Goal: Navigation & Orientation: Understand site structure

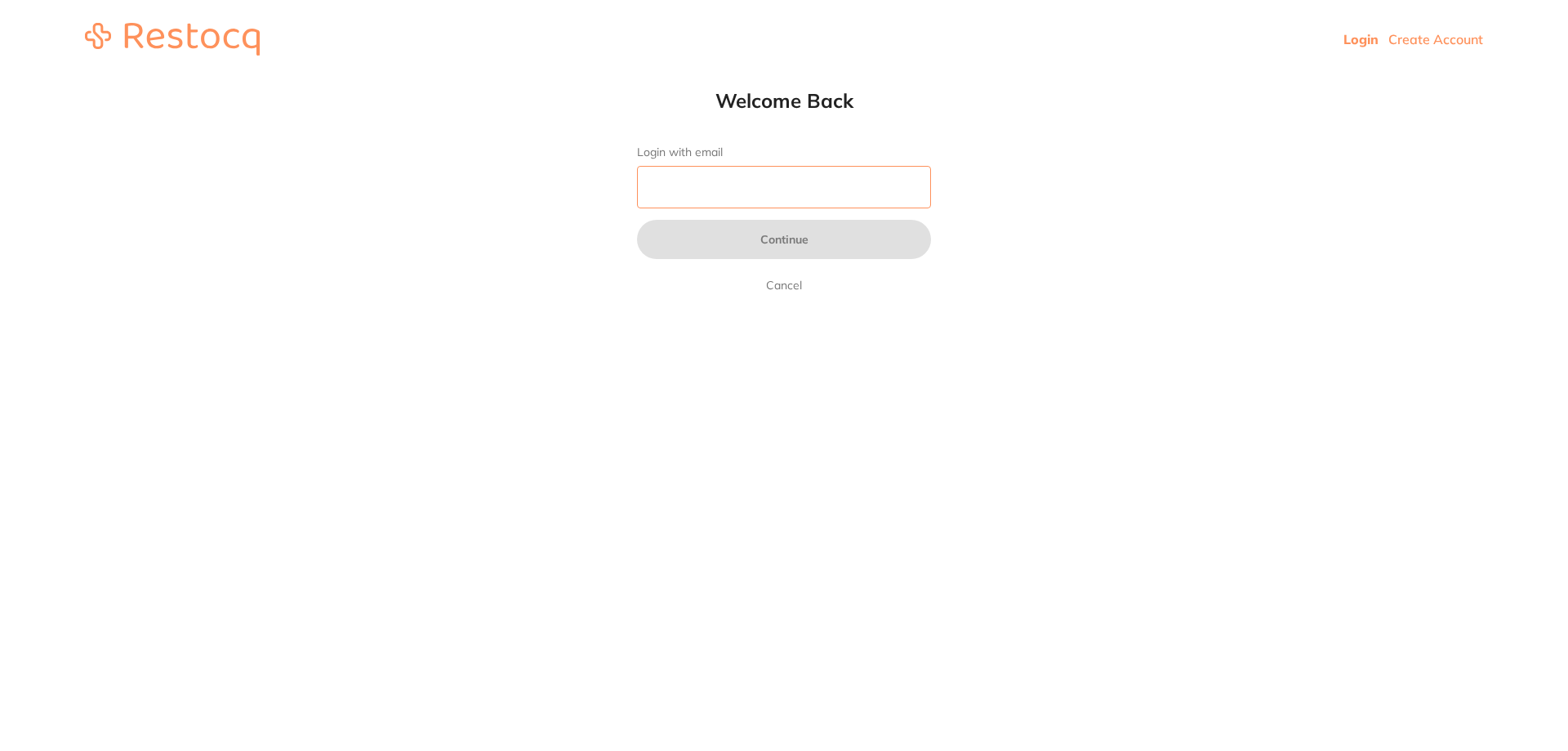
drag, startPoint x: 0, startPoint y: 0, endPoint x: 661, endPoint y: 190, distance: 687.8
click at [661, 190] on input "Login with email" at bounding box center [784, 187] width 294 height 43
type input "b@[DOMAIN_NAME]"
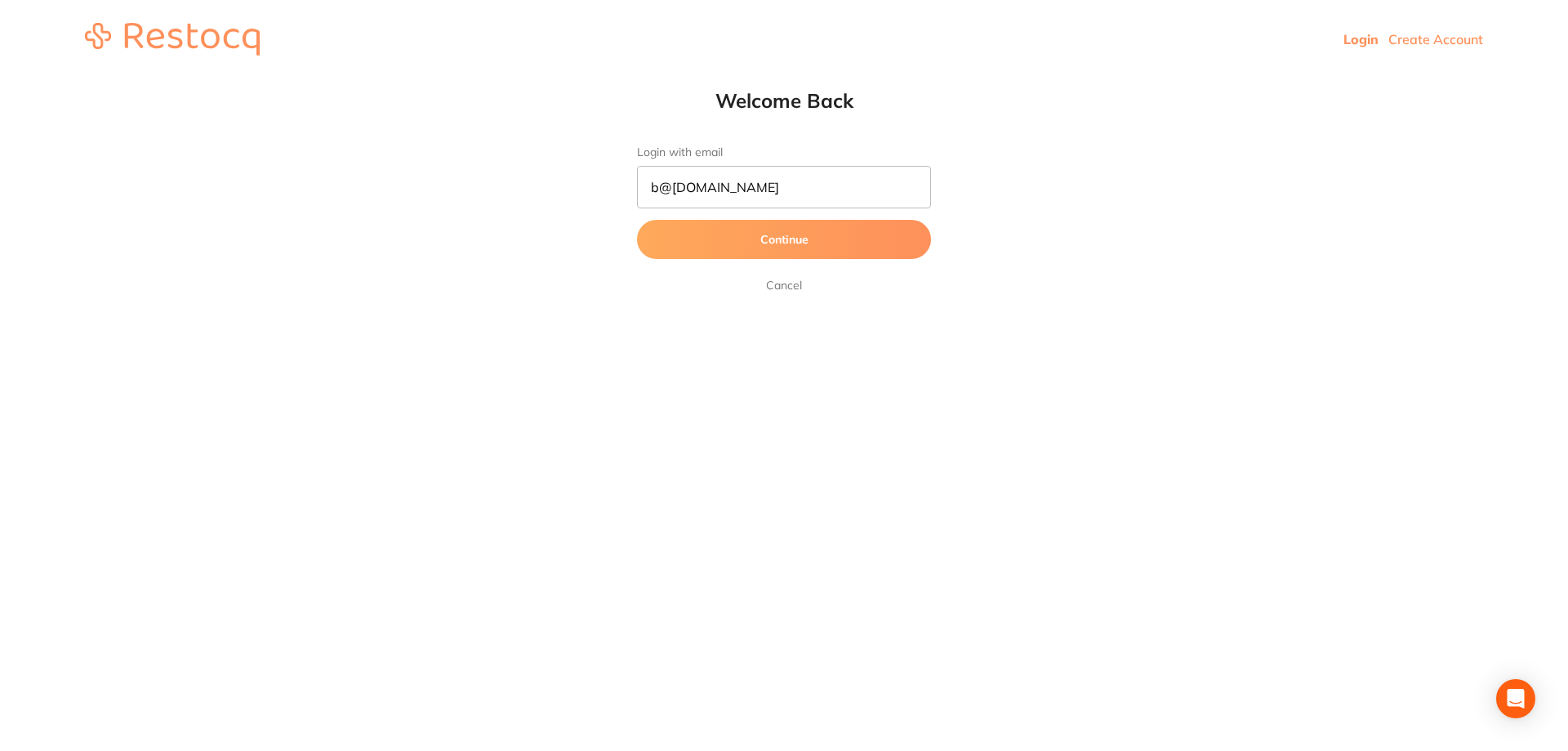
click at [787, 239] on button "Continue" at bounding box center [784, 239] width 294 height 39
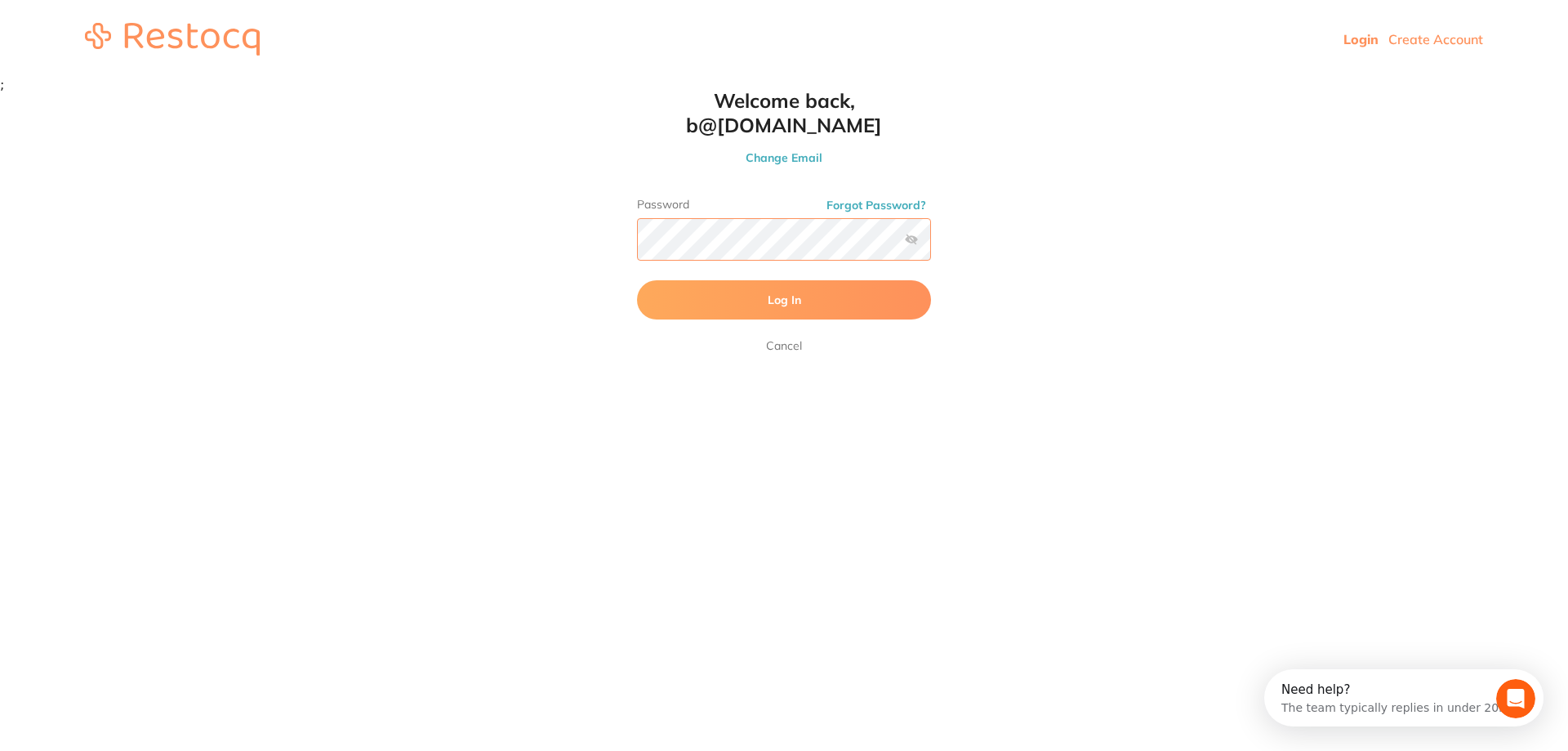
click at [637, 280] on button "Log In" at bounding box center [784, 299] width 294 height 39
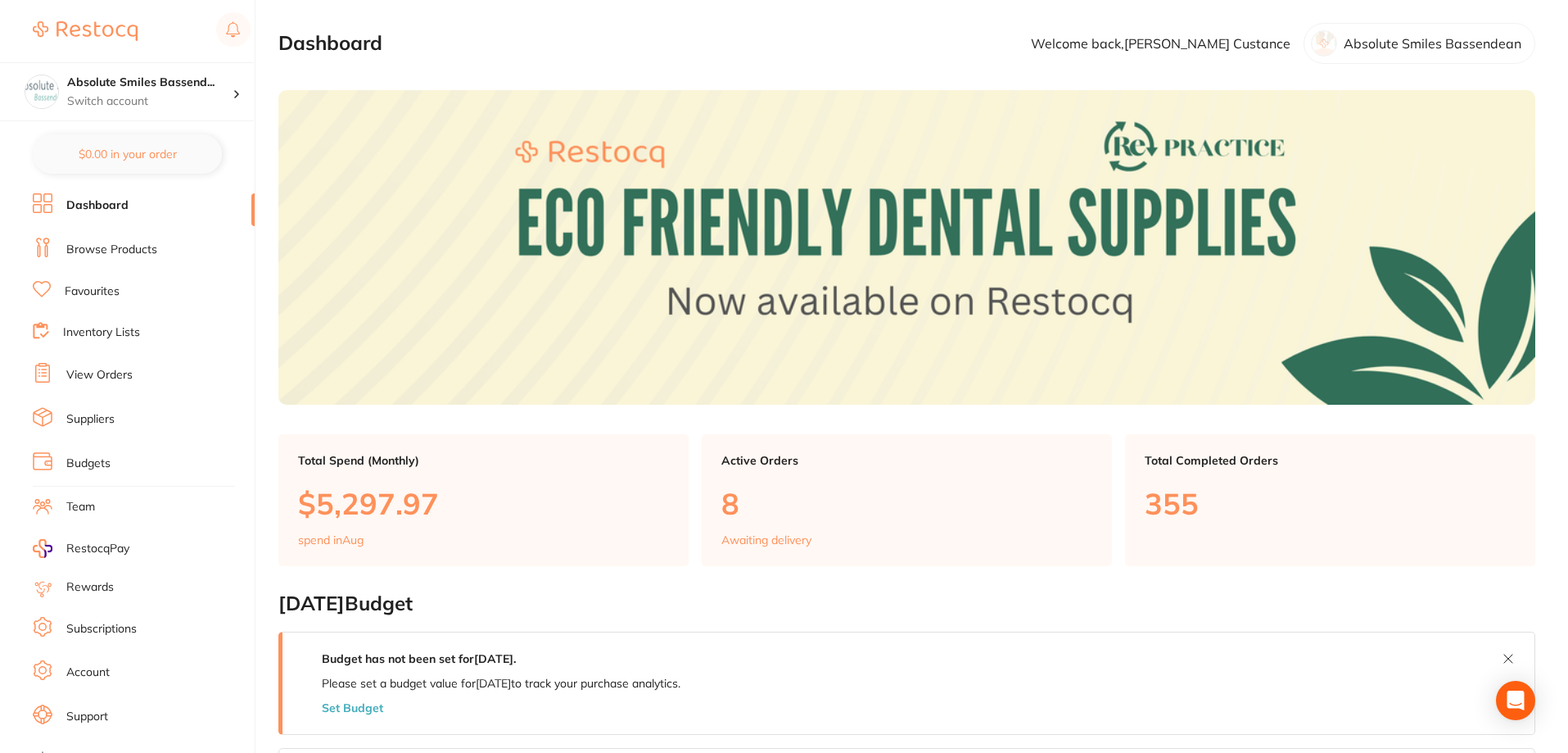
click at [107, 373] on link "View Orders" at bounding box center [99, 375] width 66 height 17
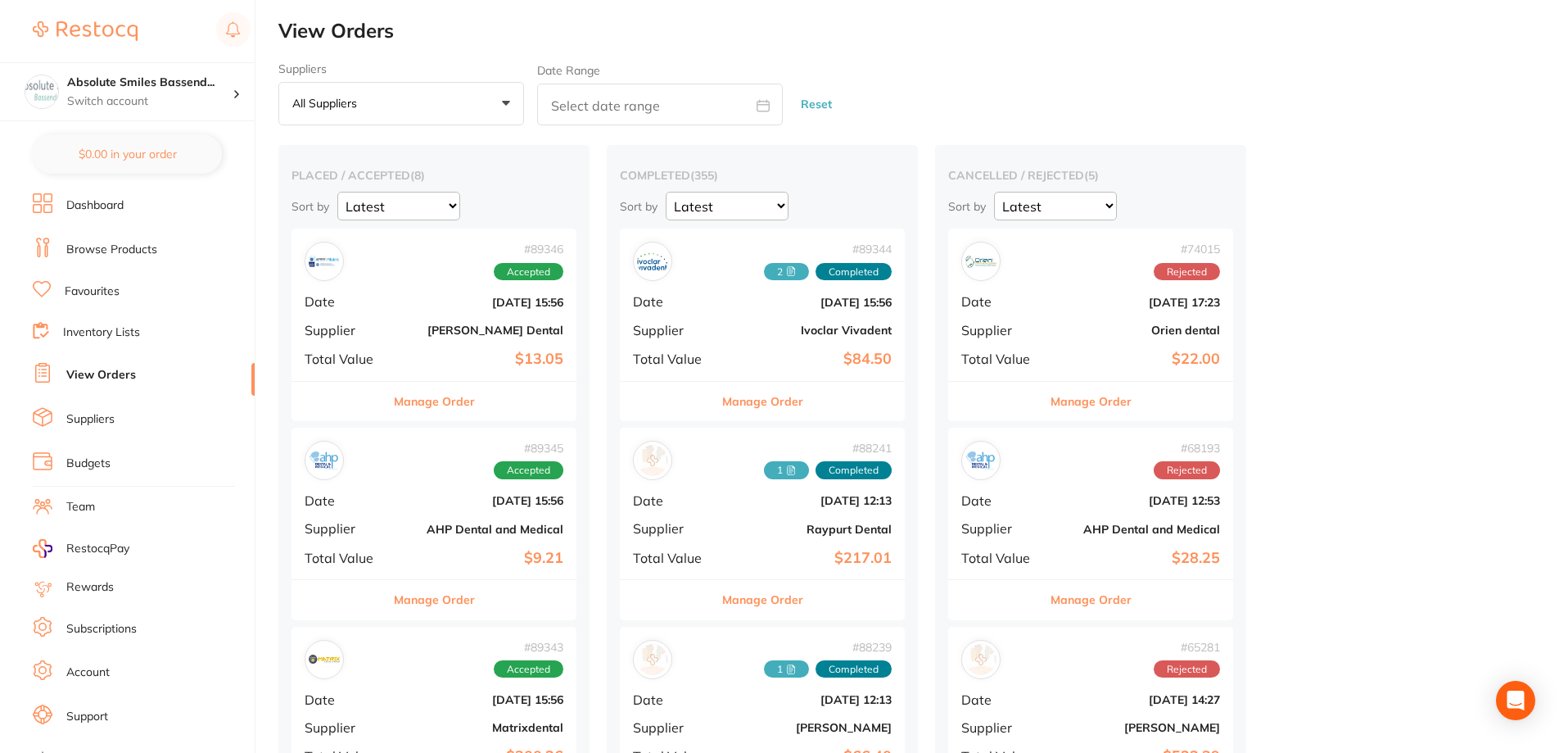
click at [122, 238] on li "Browse Products" at bounding box center [144, 250] width 222 height 24
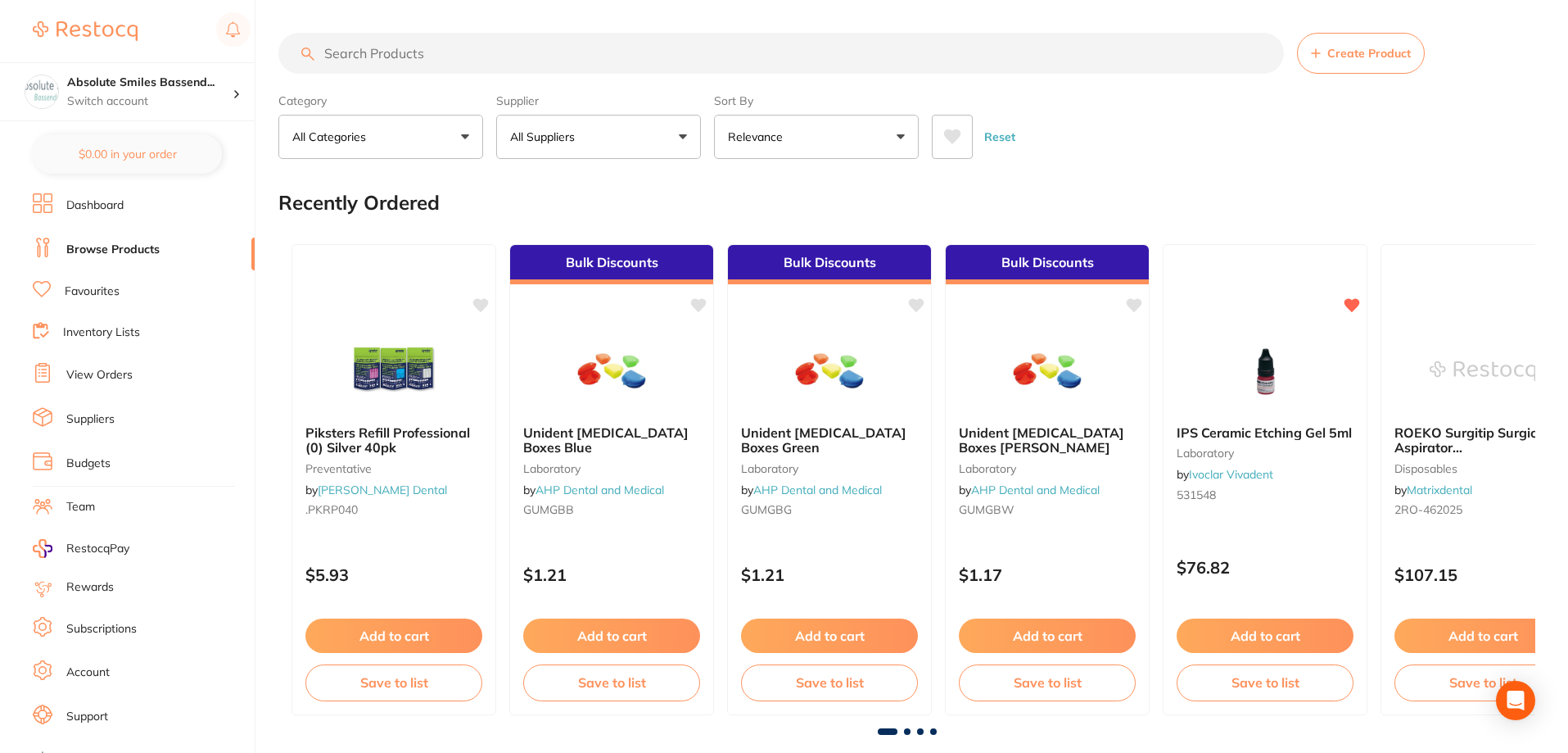
click at [450, 58] on input "search" at bounding box center [781, 53] width 1006 height 41
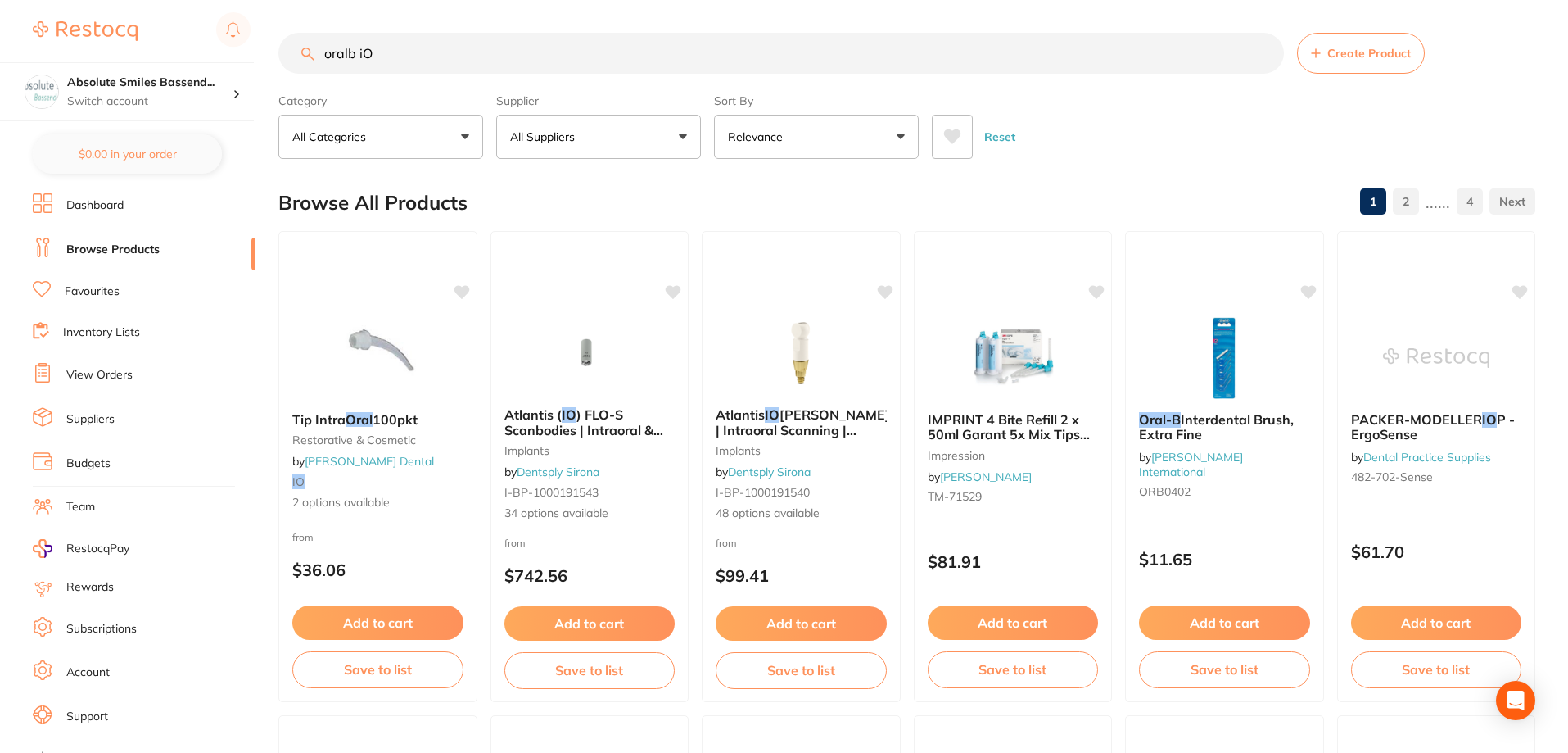
drag, startPoint x: 399, startPoint y: 54, endPoint x: 238, endPoint y: 51, distance: 161.0
click at [238, 51] on div "$0.00 Absolute Smiles Bassend... Switch account Absolute Smiles Bassendean $0.0…" at bounding box center [784, 376] width 1568 height 753
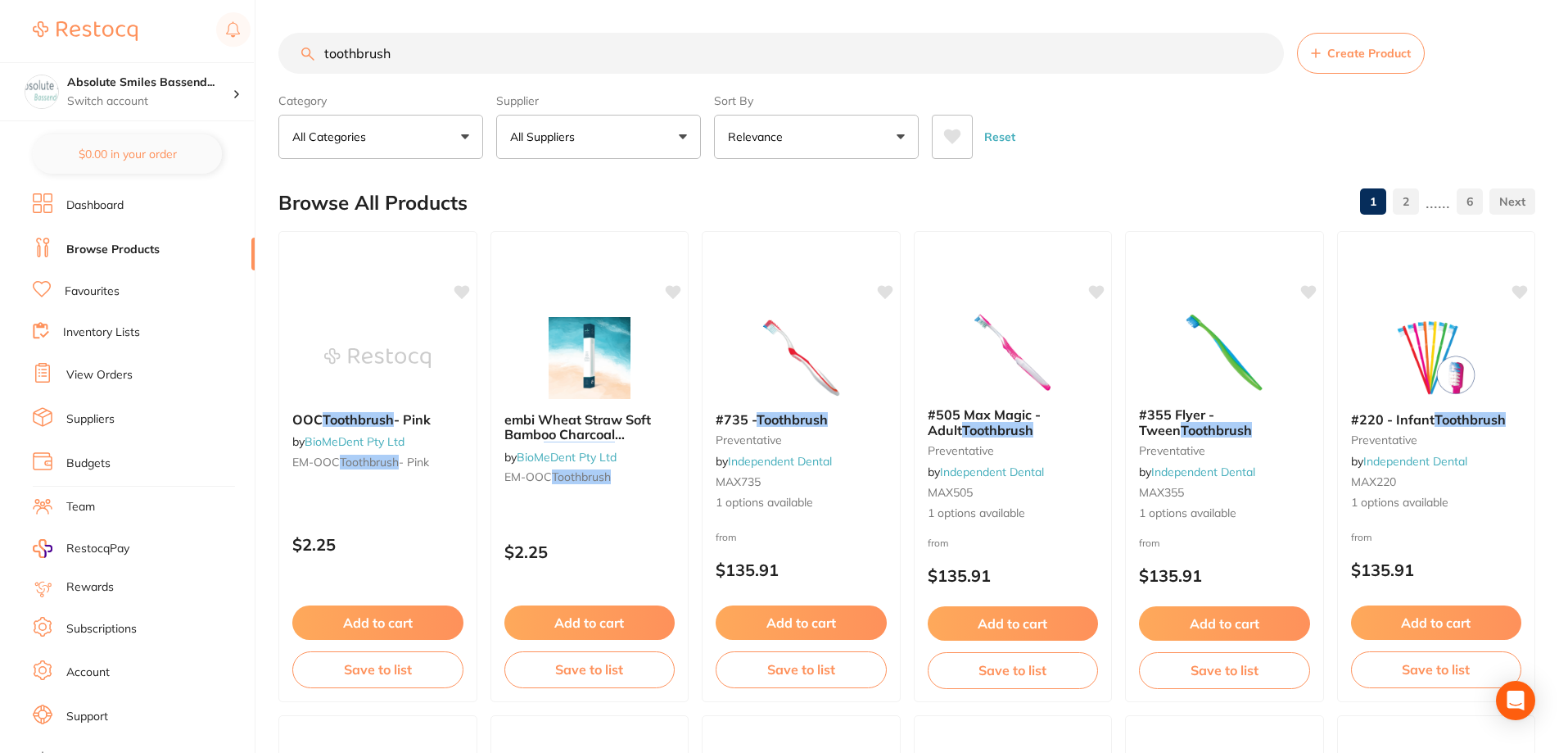
click at [322, 54] on input "toothbrush" at bounding box center [781, 53] width 1006 height 41
type input "electric toothbrush"
click at [392, 135] on button "All Categories" at bounding box center [380, 136] width 205 height 44
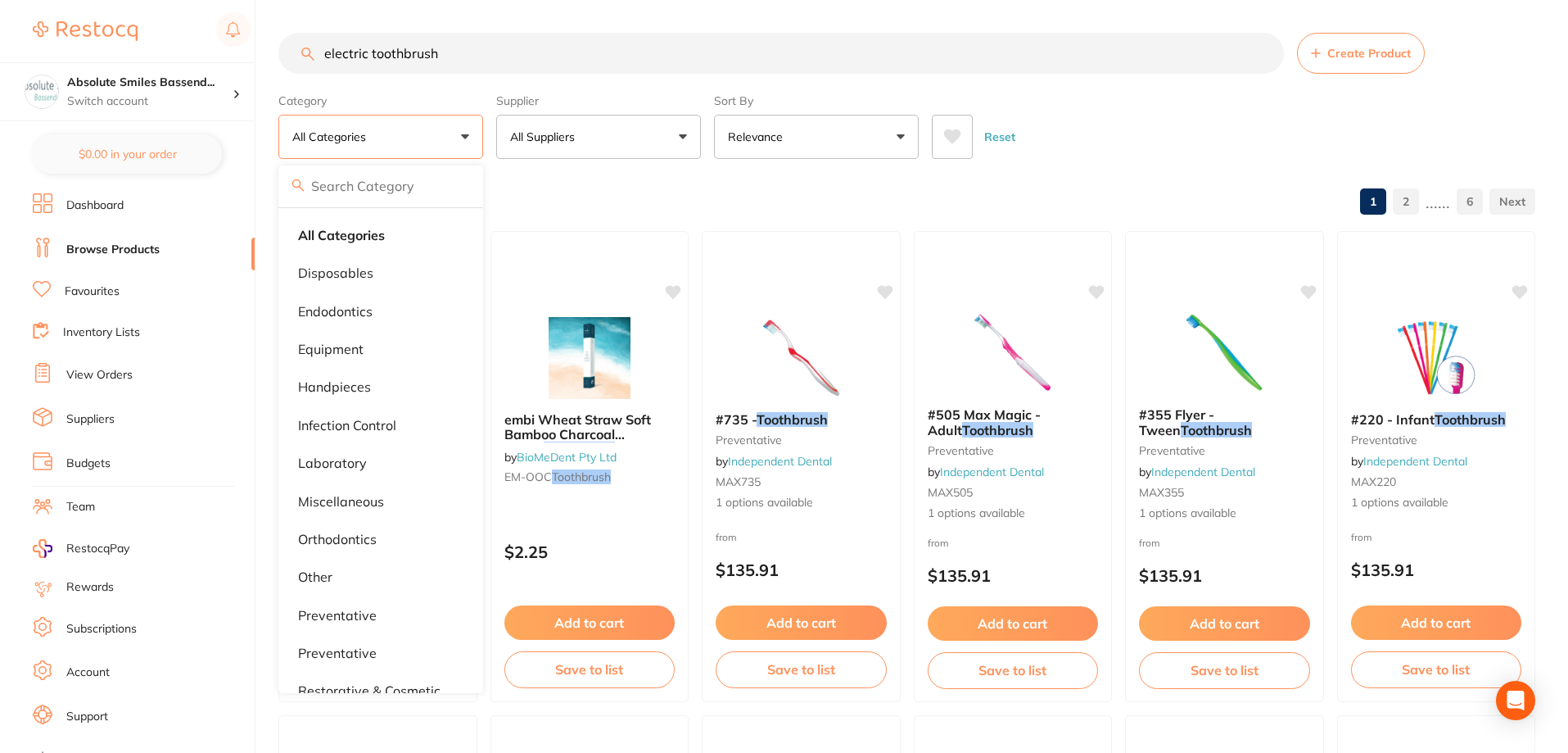
click at [392, 135] on button "All Categories" at bounding box center [380, 136] width 205 height 44
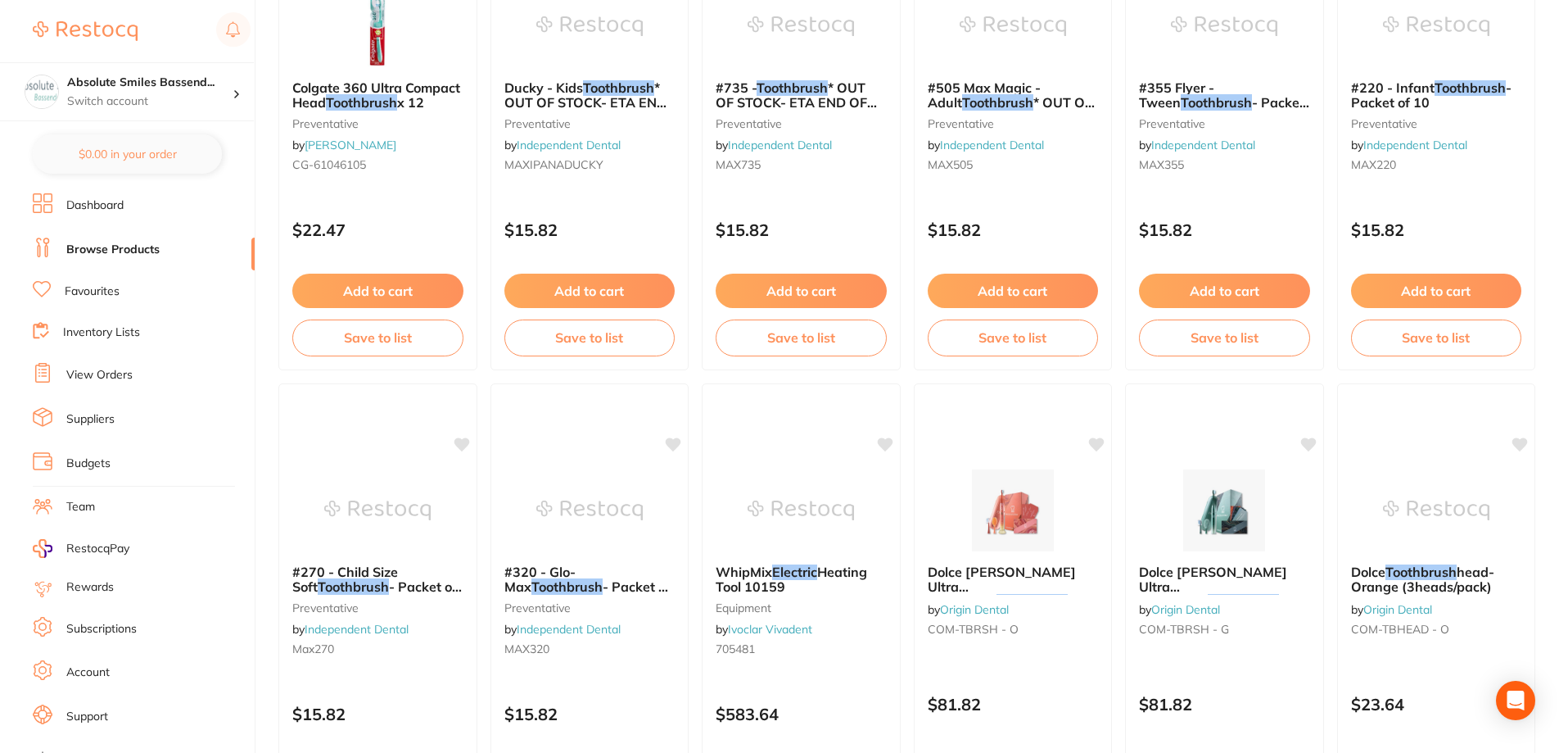
scroll to position [3851, 0]
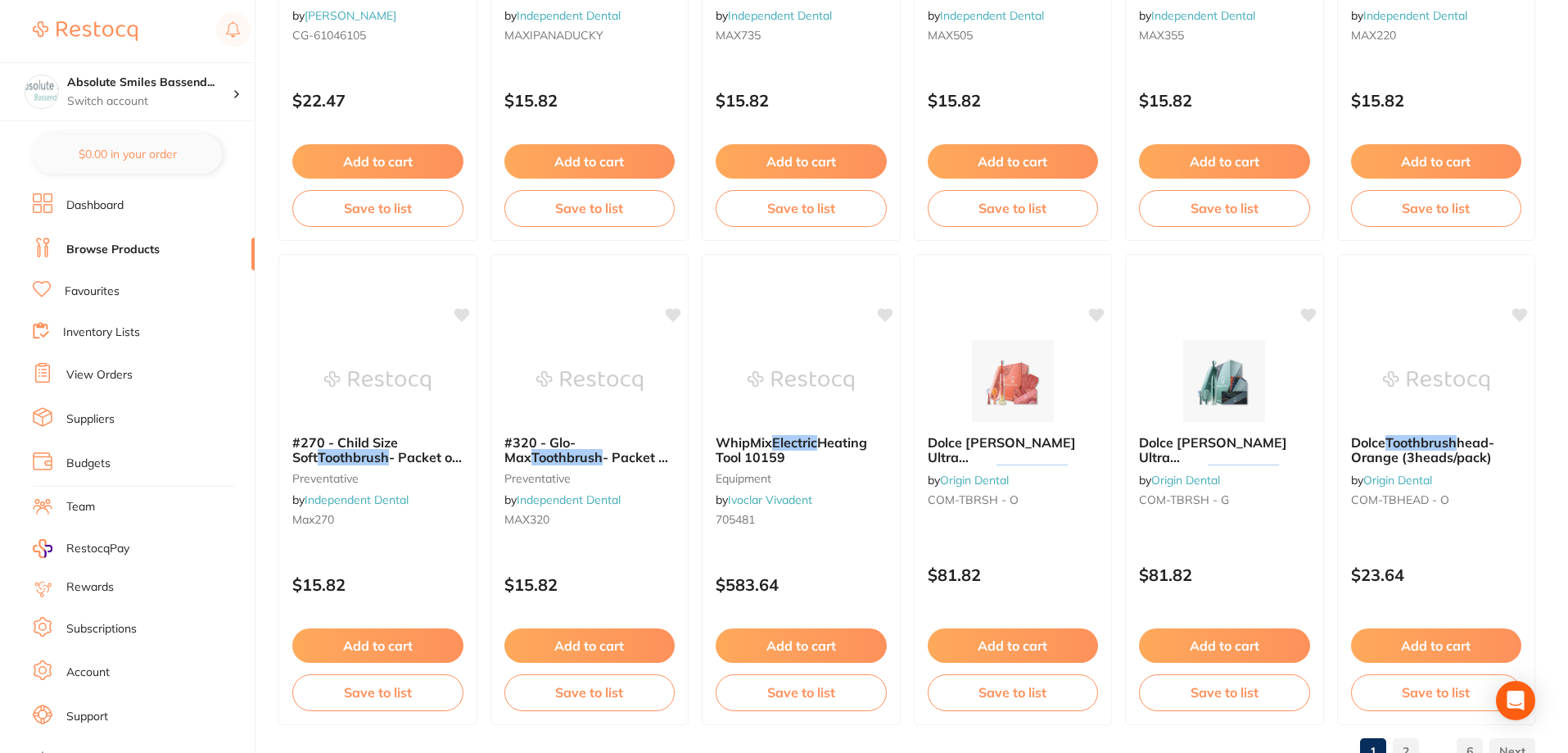
click at [114, 297] on link "Favourites" at bounding box center [92, 291] width 55 height 17
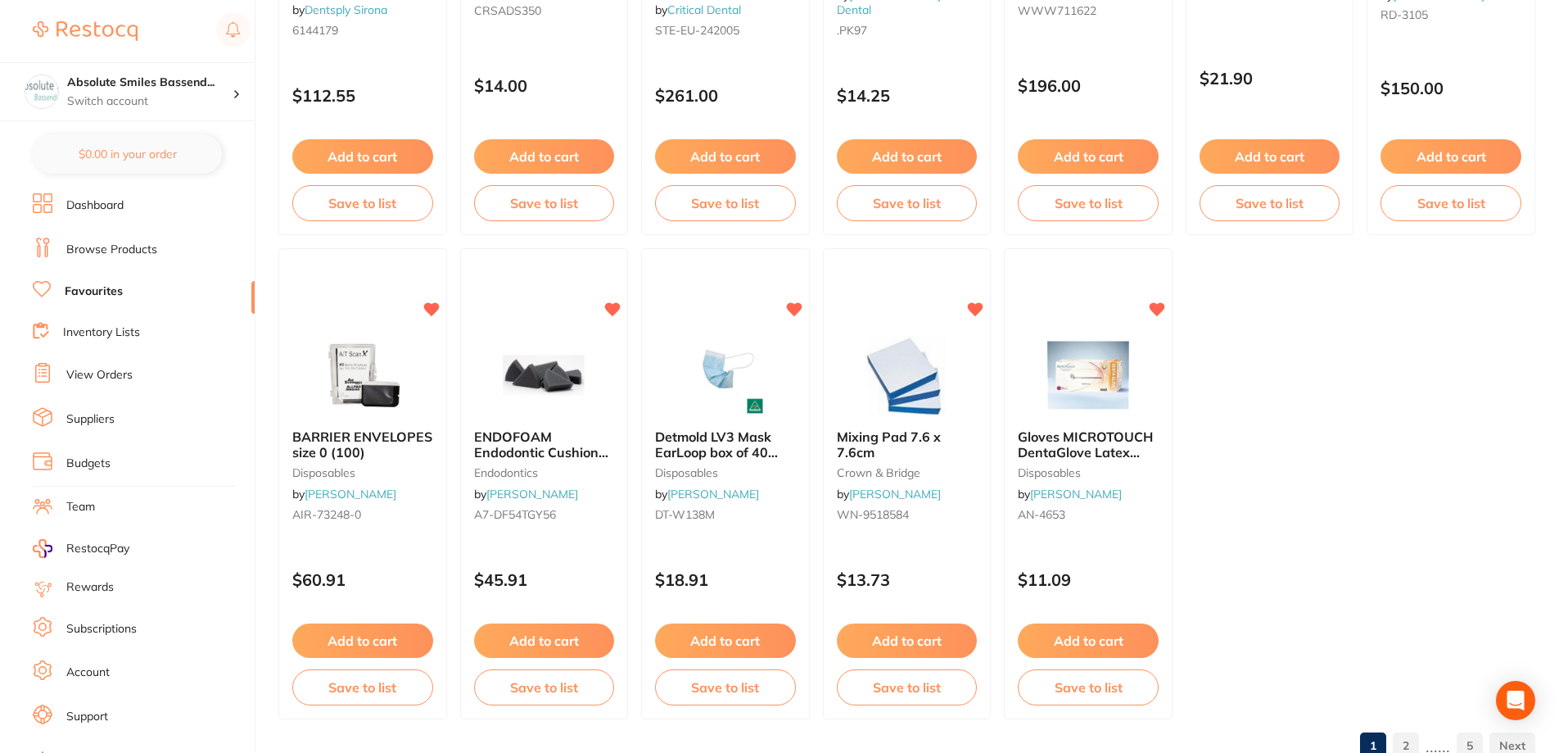
scroll to position [3385, 0]
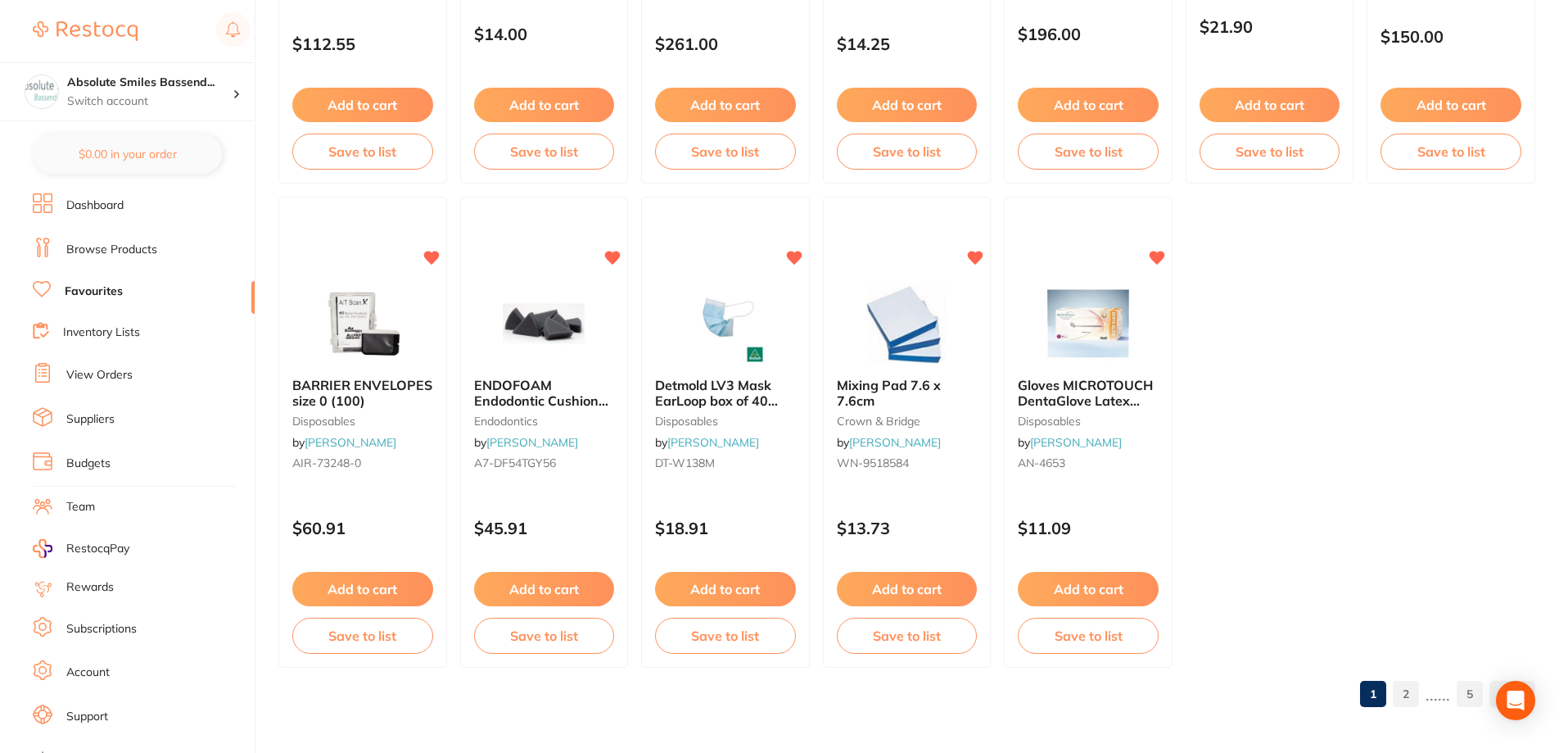
click at [114, 323] on li "Inventory Lists" at bounding box center [144, 332] width 222 height 22
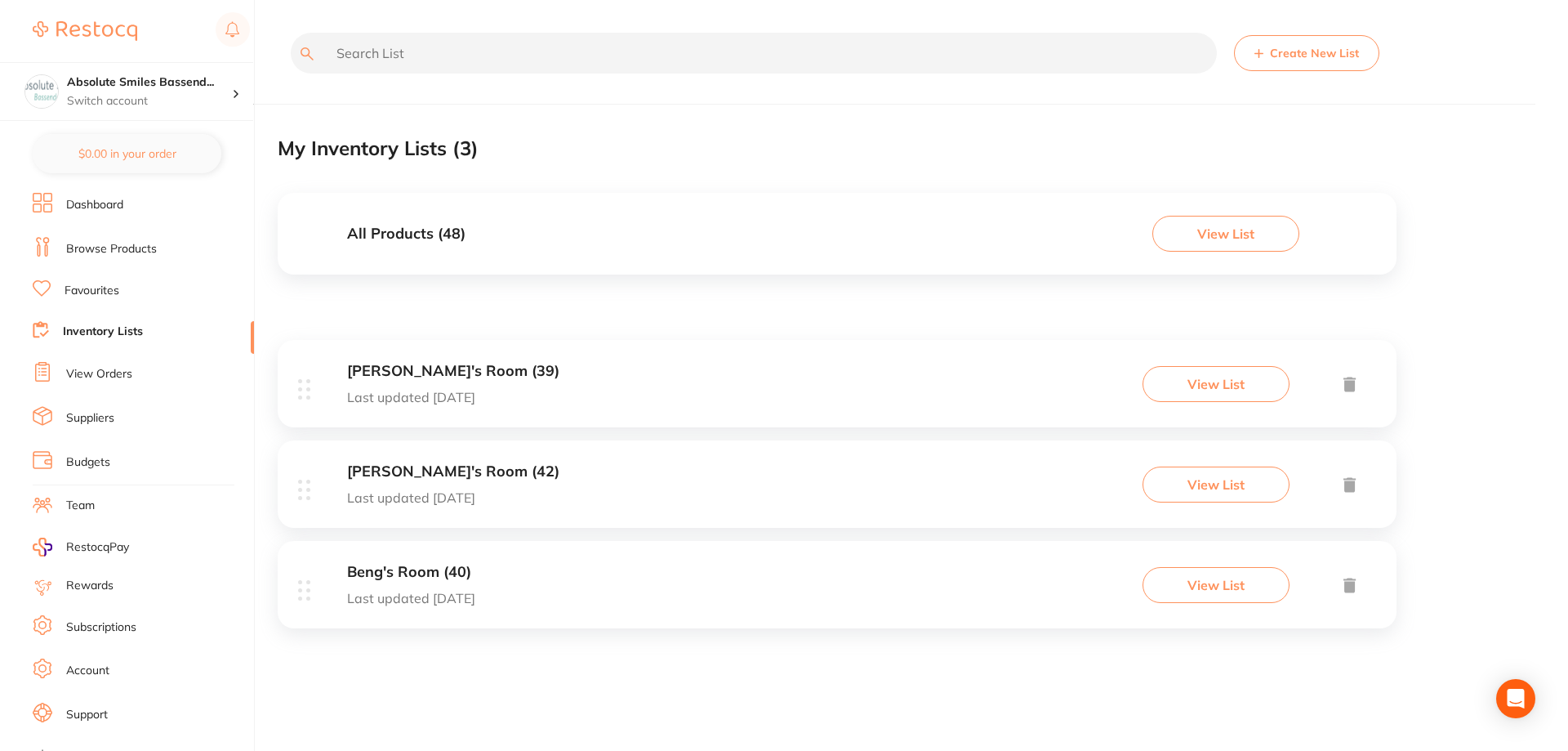
click at [1228, 240] on button "View List" at bounding box center [1225, 233] width 147 height 36
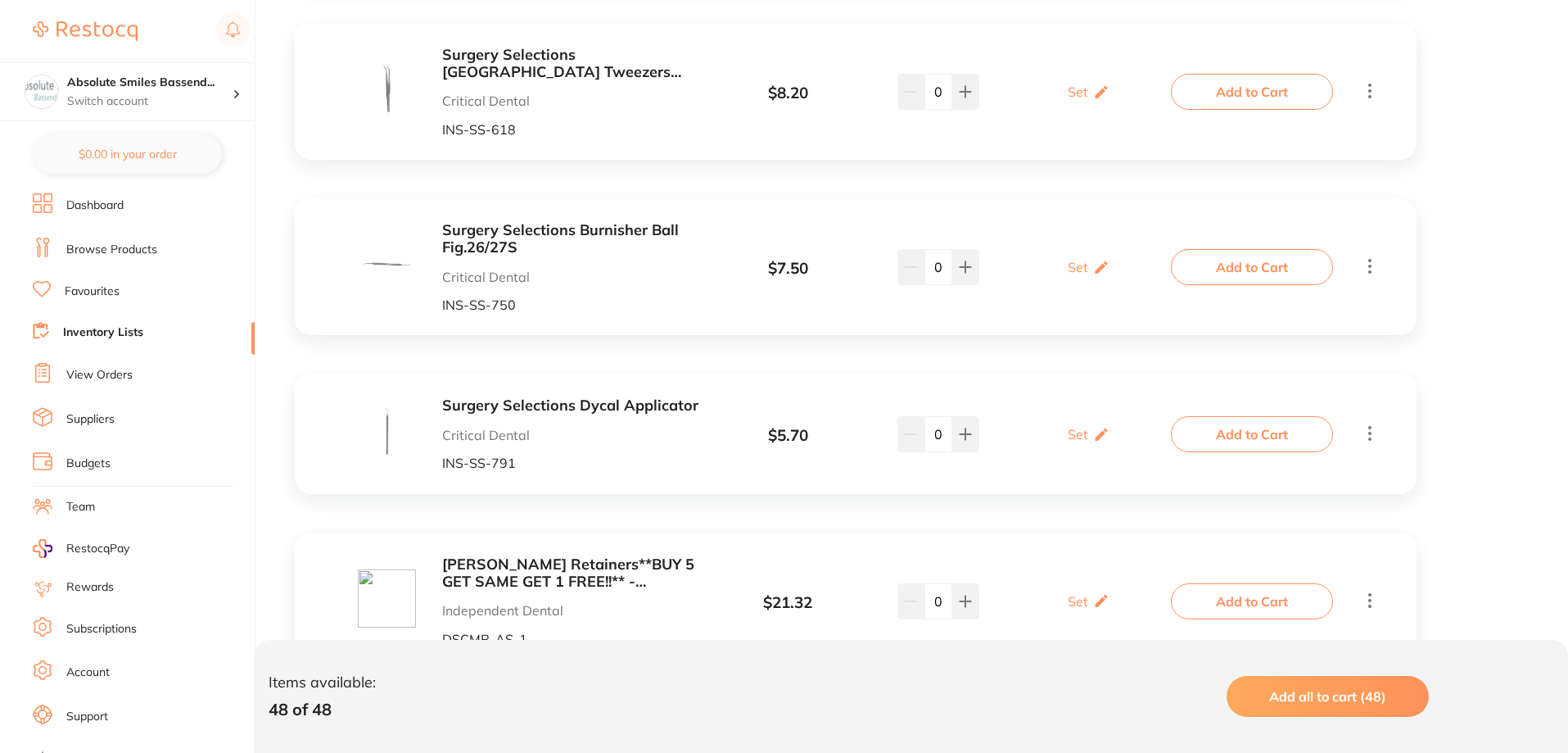
scroll to position [21, 0]
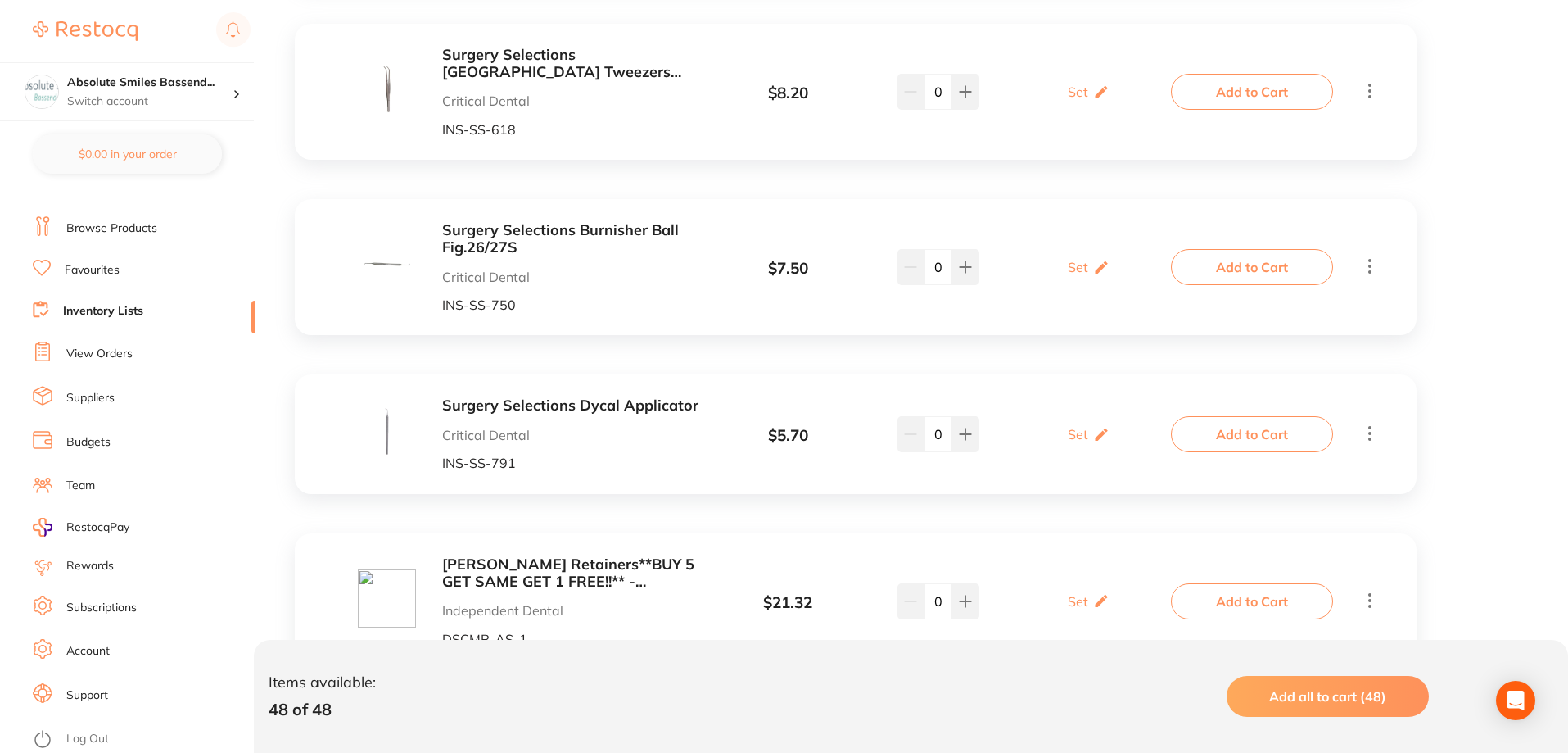
click at [81, 444] on link "Budgets" at bounding box center [88, 442] width 44 height 17
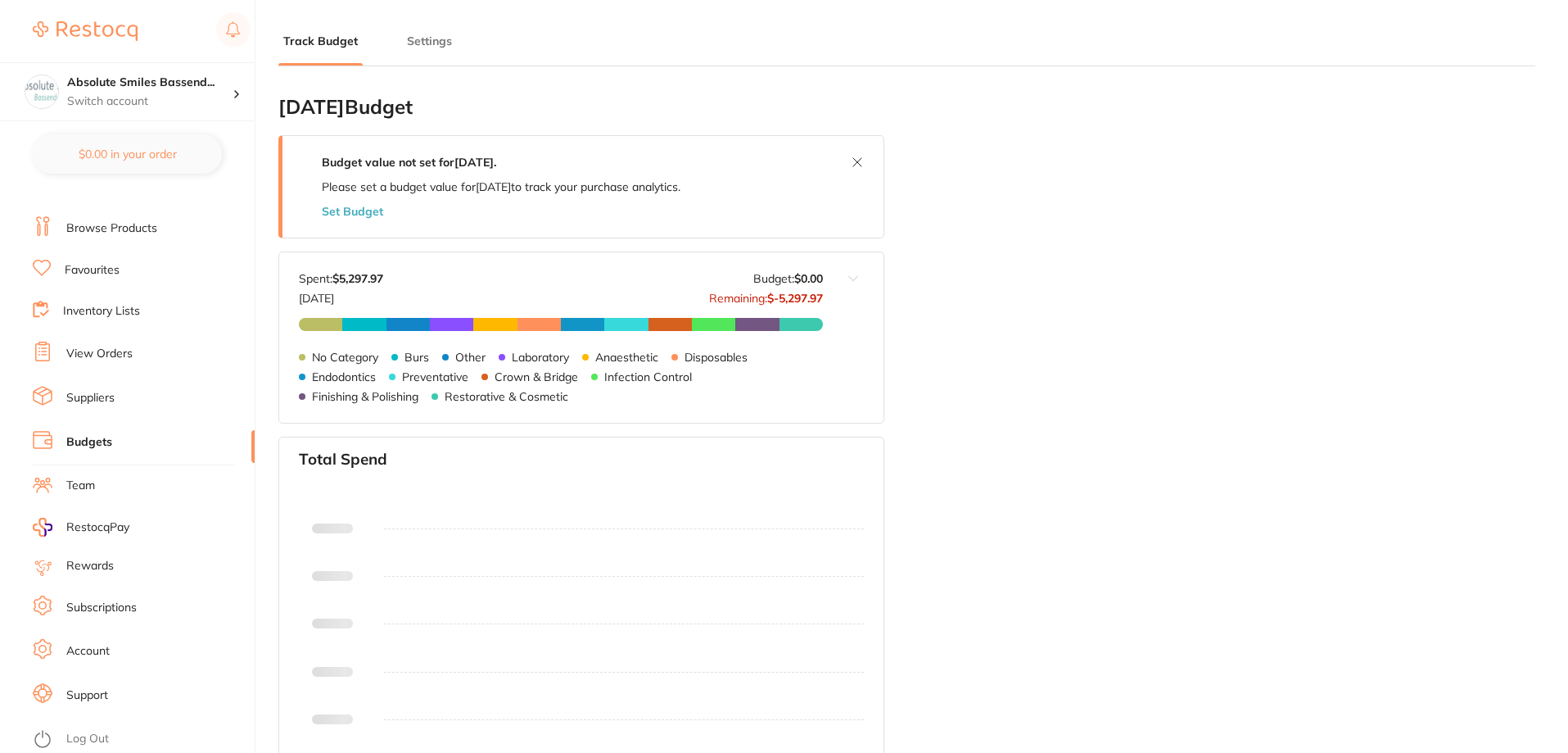
type input "0.0"
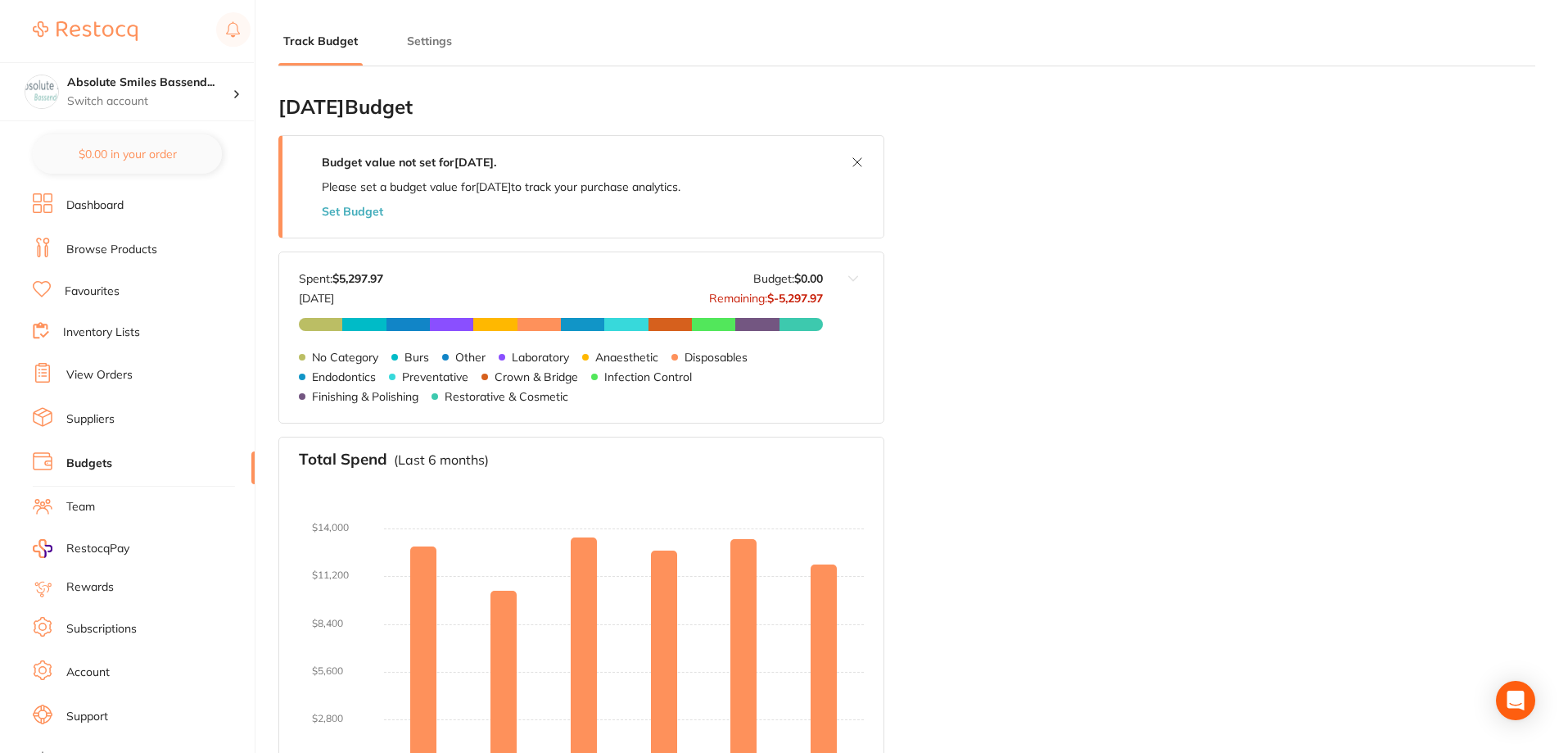
click at [108, 207] on link "Dashboard" at bounding box center [95, 205] width 58 height 17
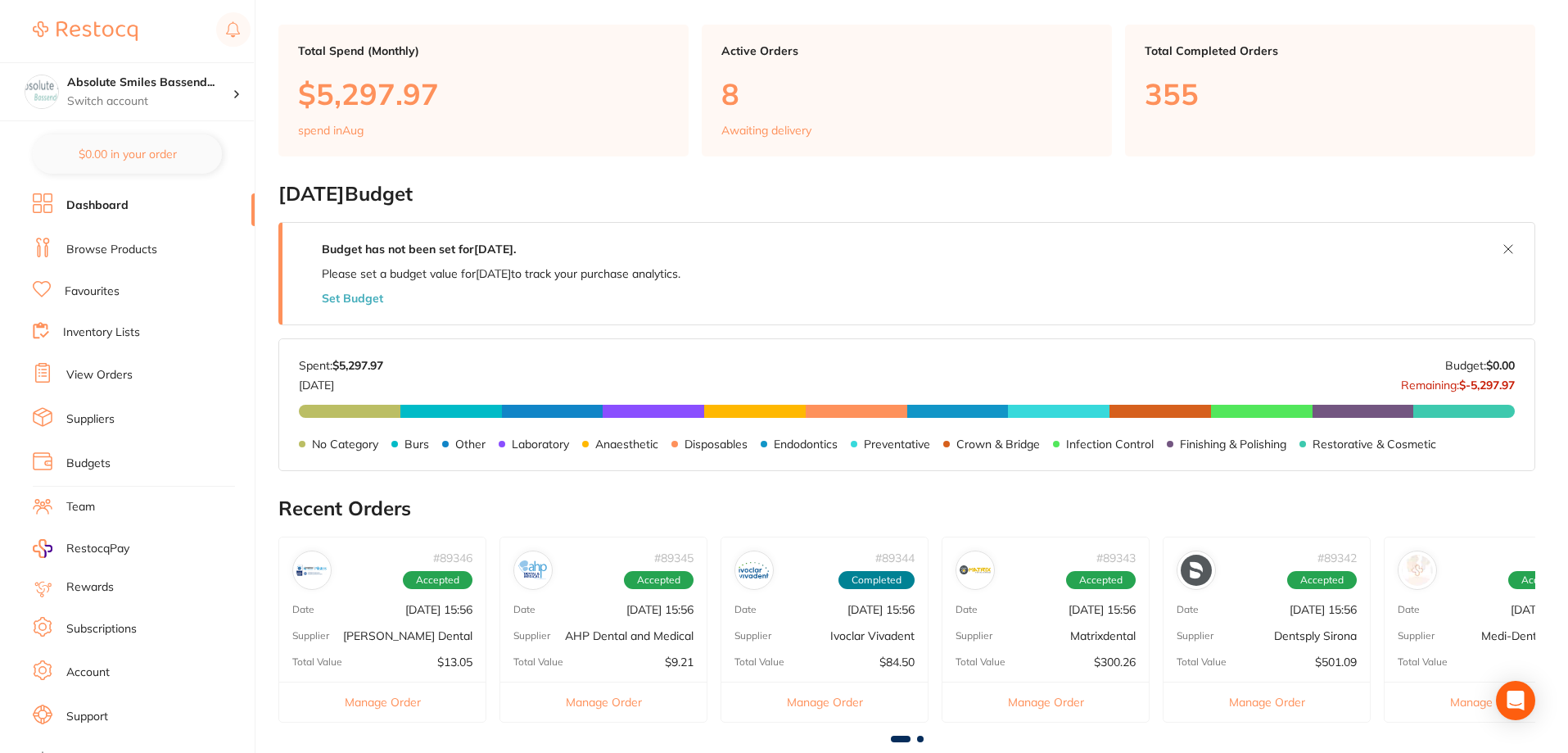
scroll to position [737, 0]
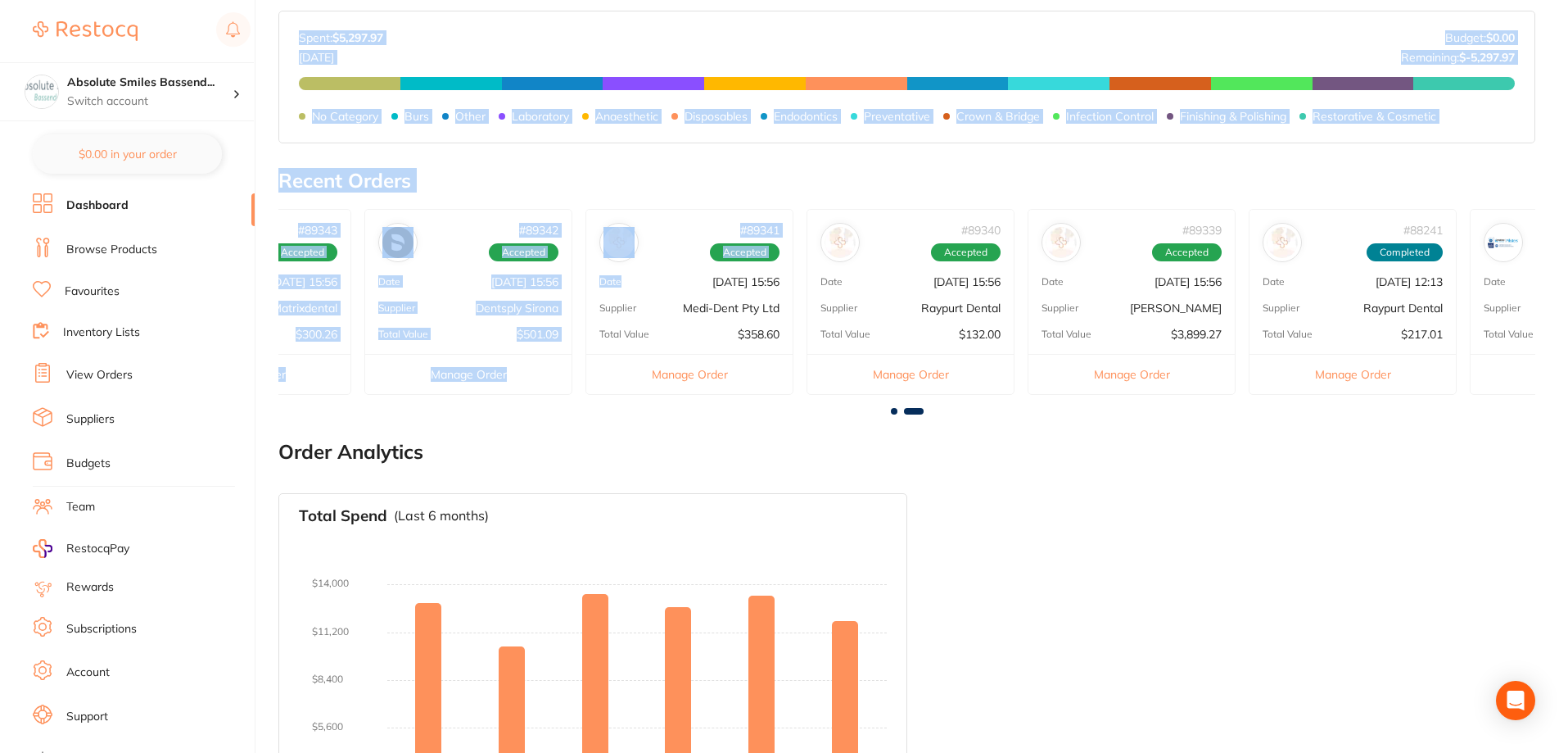
drag, startPoint x: 1435, startPoint y: 287, endPoint x: 1571, endPoint y: 433, distance: 199.5
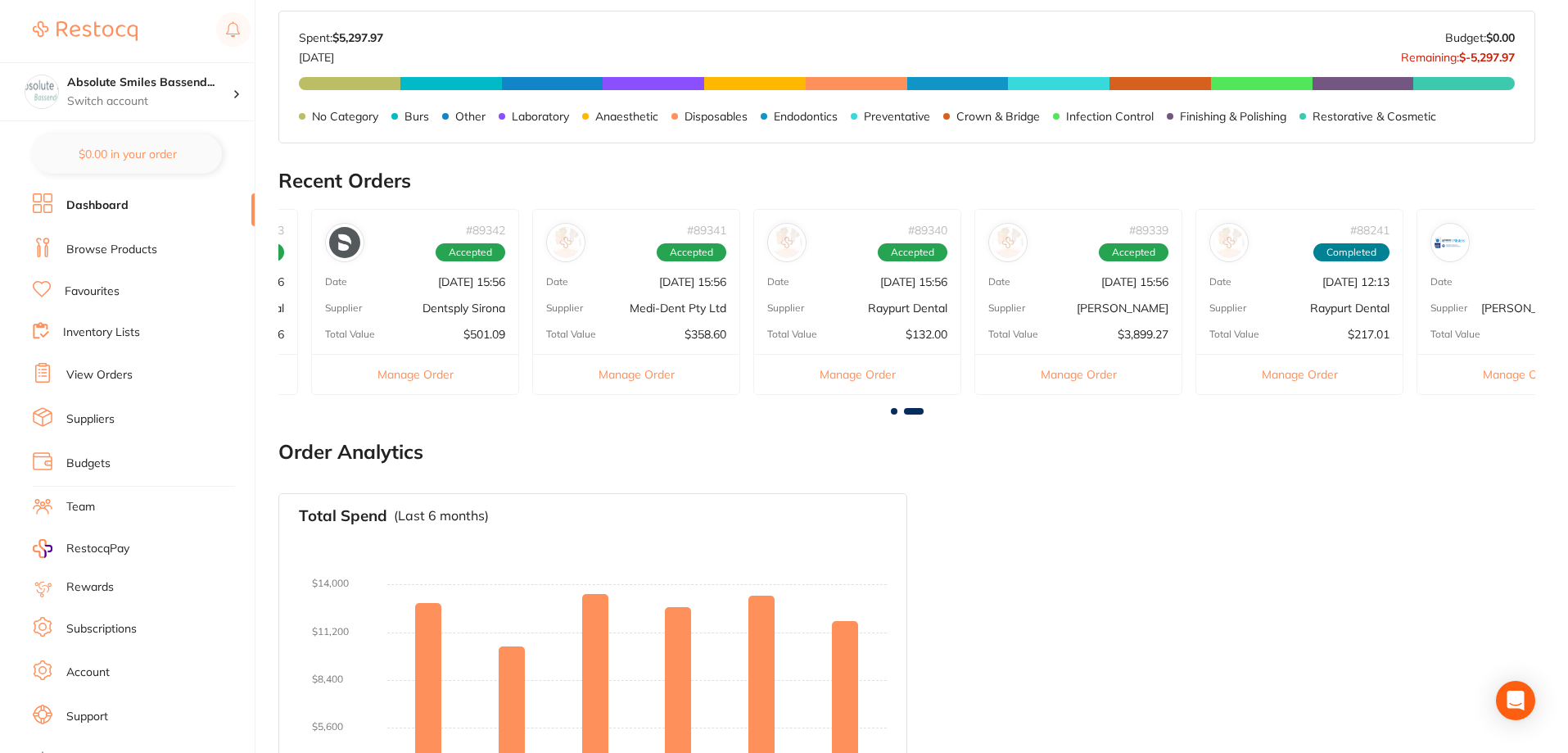
click at [1134, 548] on div "Total Spend (Last 6 months) No orders placed yet Charts will be shown once tran…" at bounding box center [906, 679] width 1257 height 398
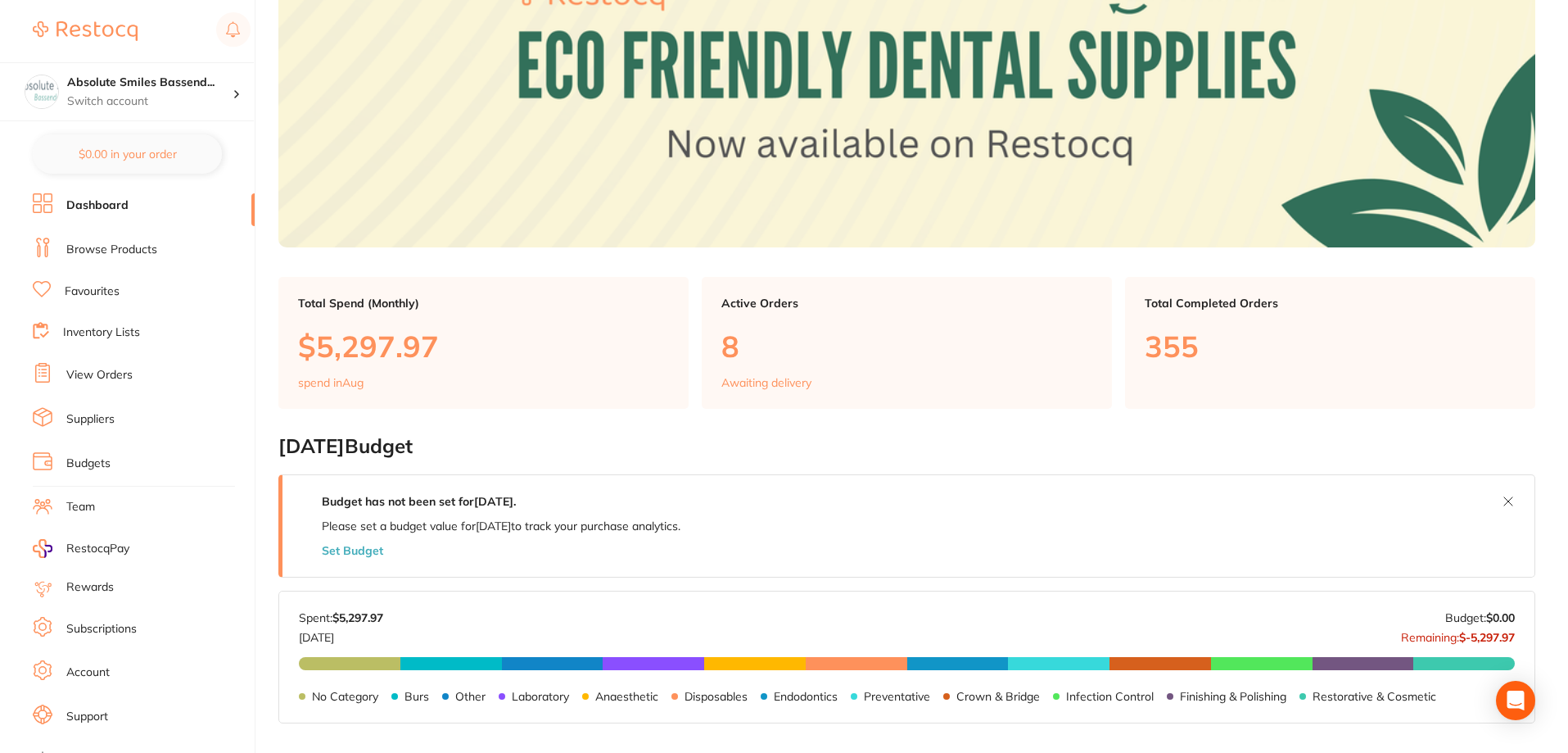
scroll to position [125, 0]
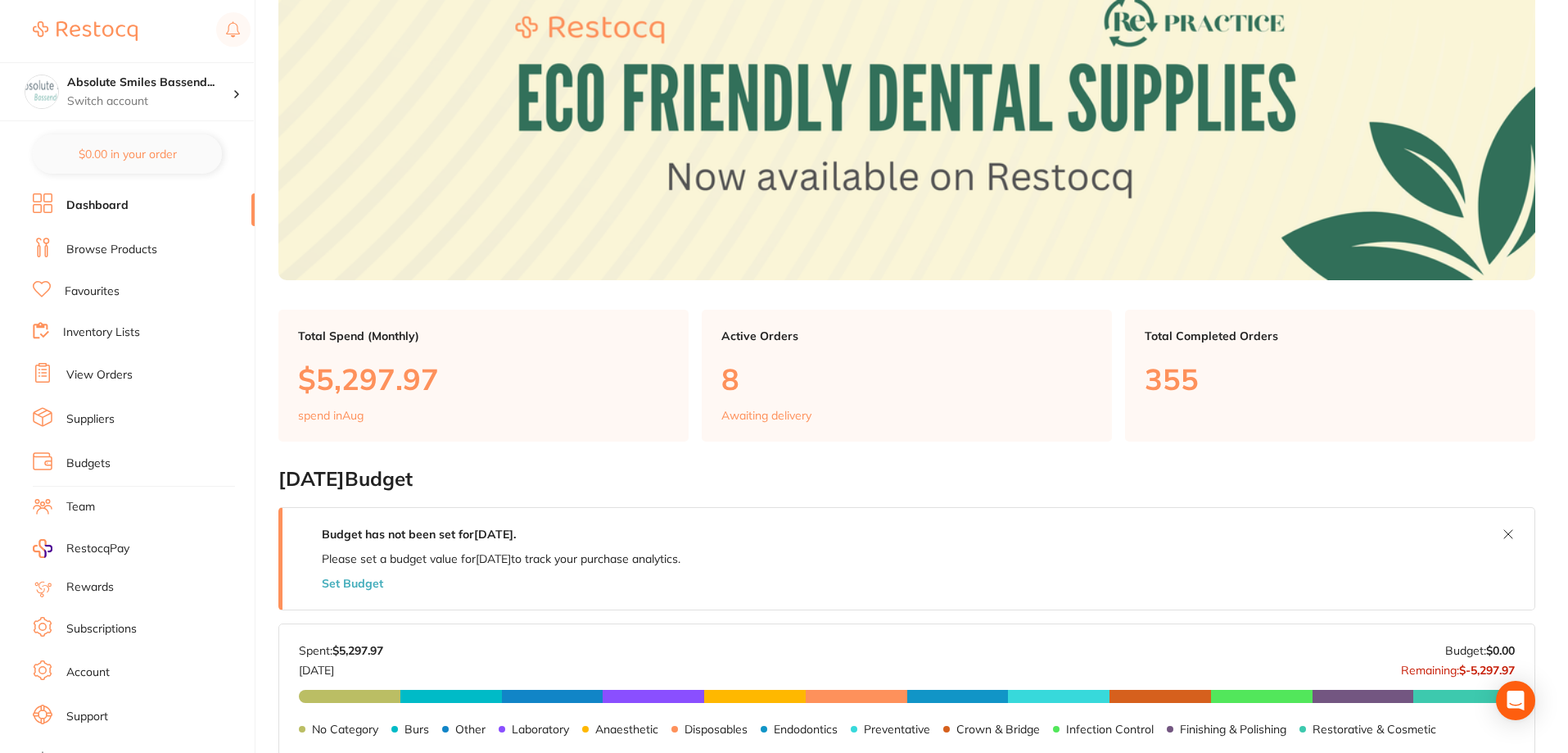
click at [109, 198] on link "Dashboard" at bounding box center [97, 205] width 62 height 17
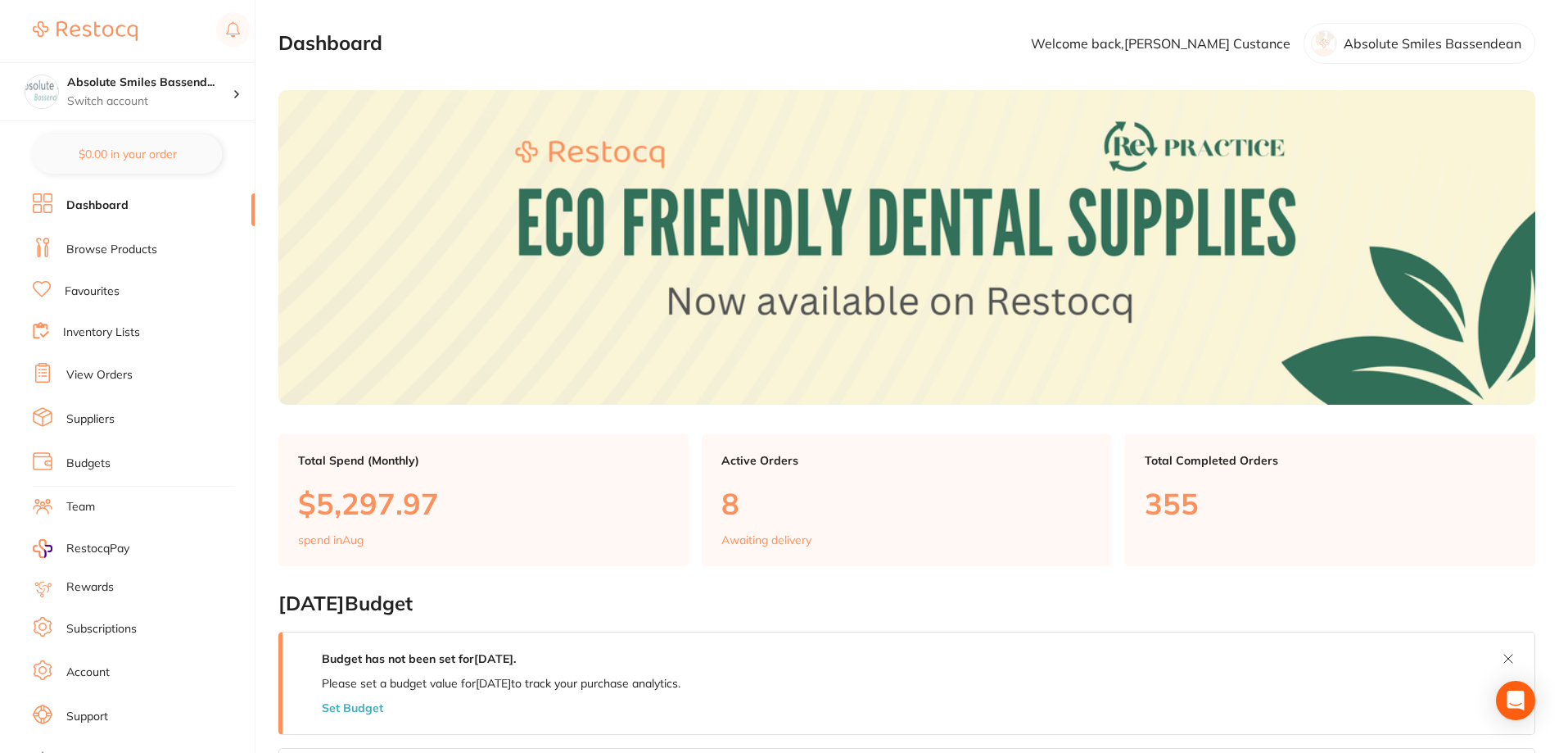
click at [112, 292] on link "Favourites" at bounding box center [92, 291] width 55 height 17
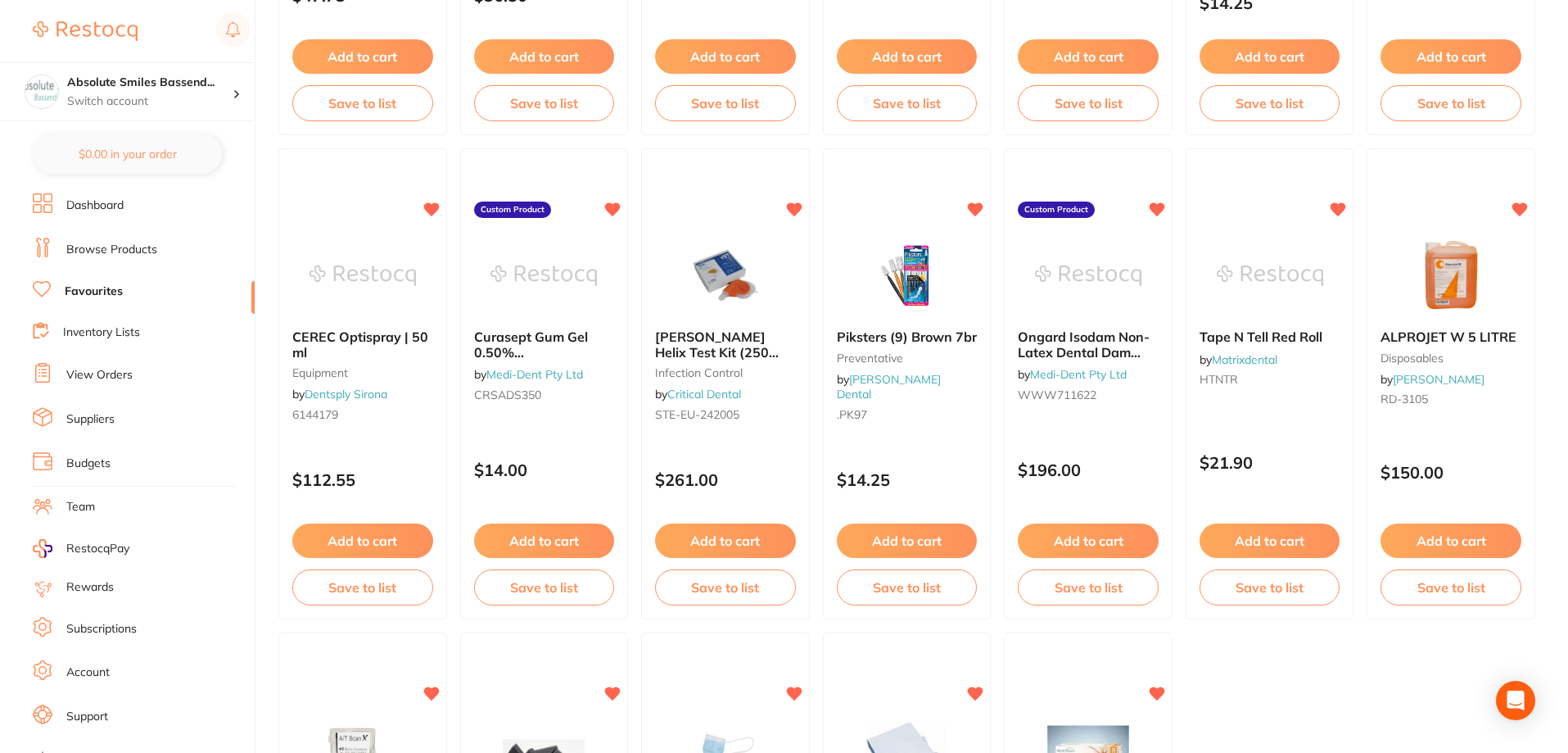
scroll to position [3385, 0]
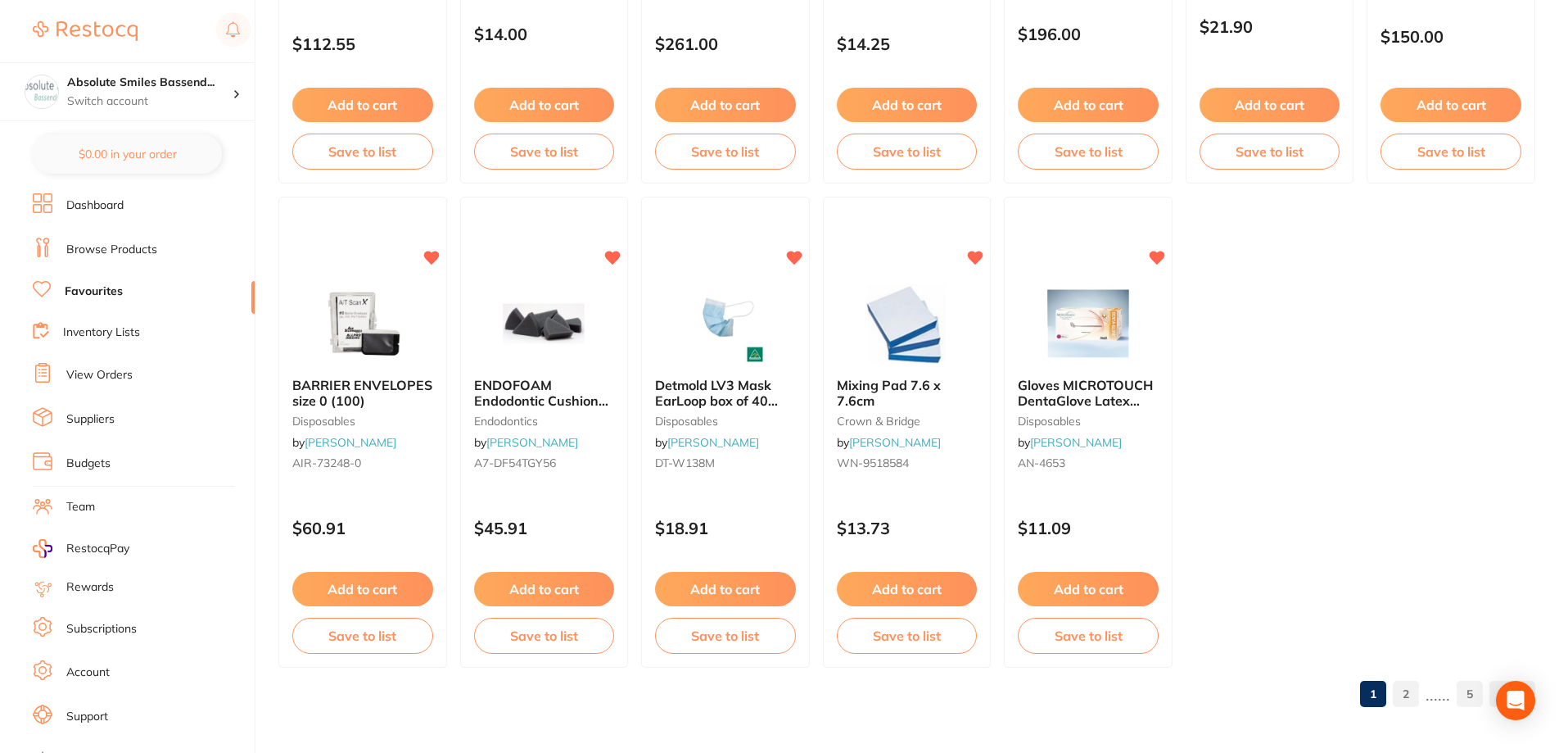
click at [1397, 692] on link "2" at bounding box center [1406, 695] width 26 height 33
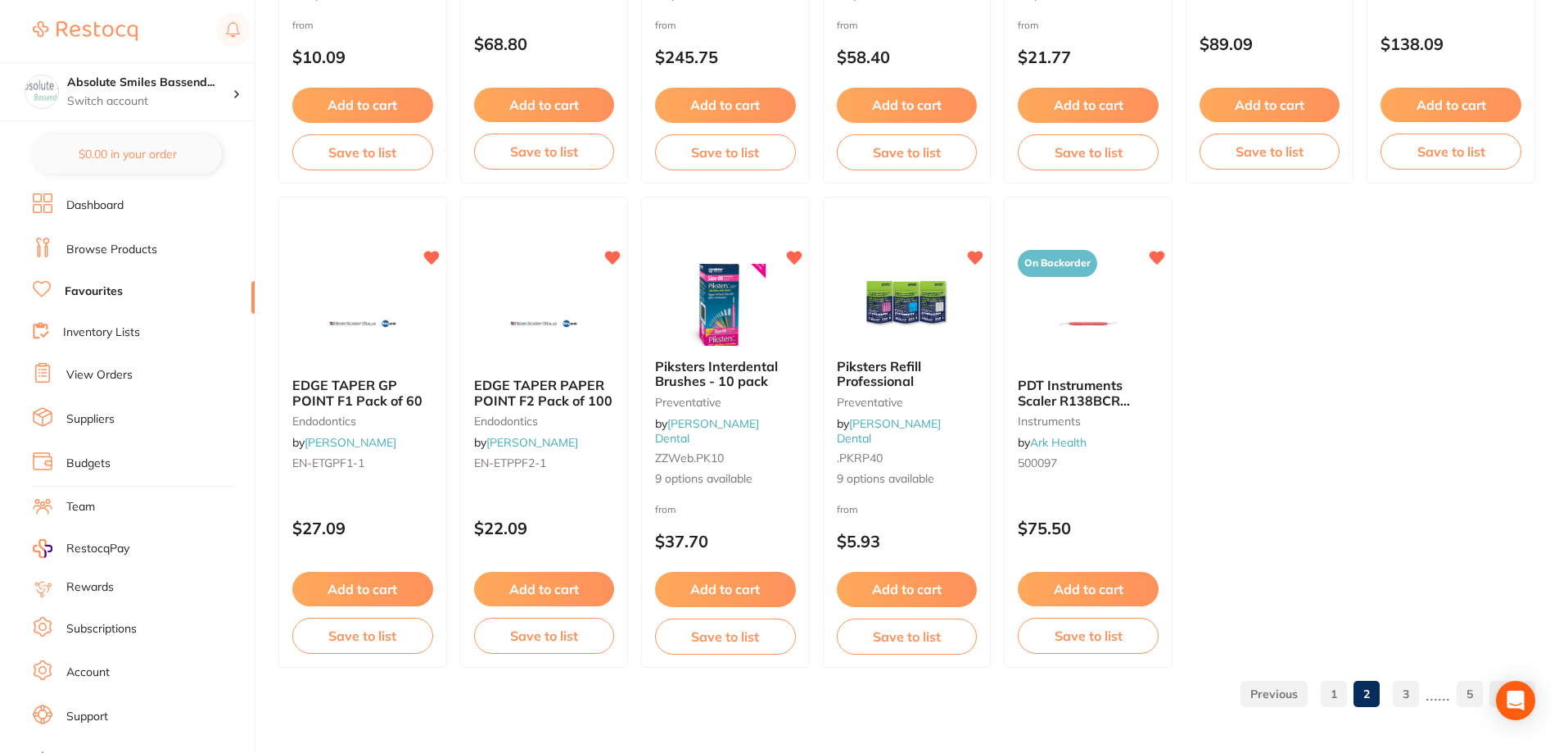
click at [1401, 702] on link "3" at bounding box center [1406, 695] width 26 height 33
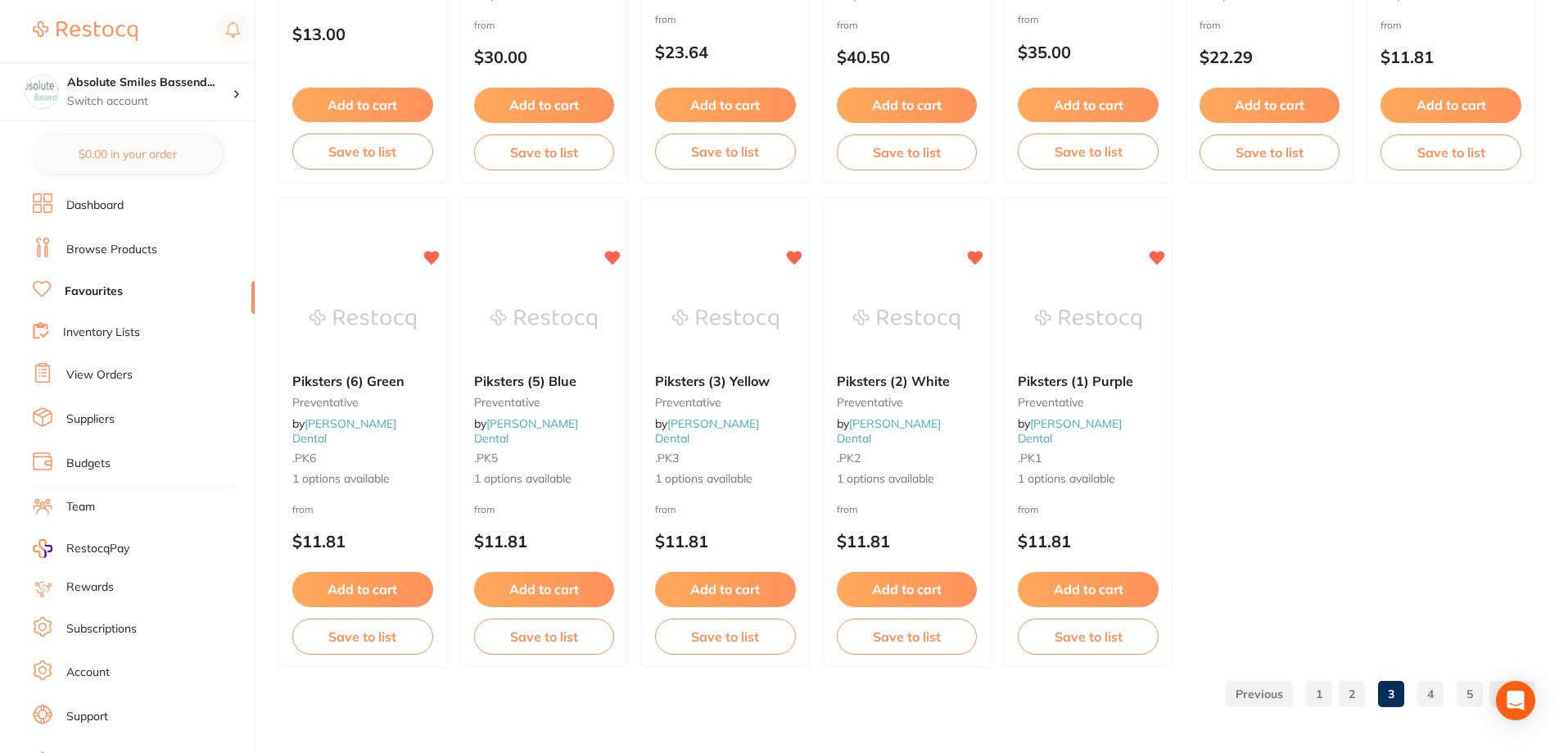
click at [1430, 691] on link "4" at bounding box center [1430, 695] width 26 height 33
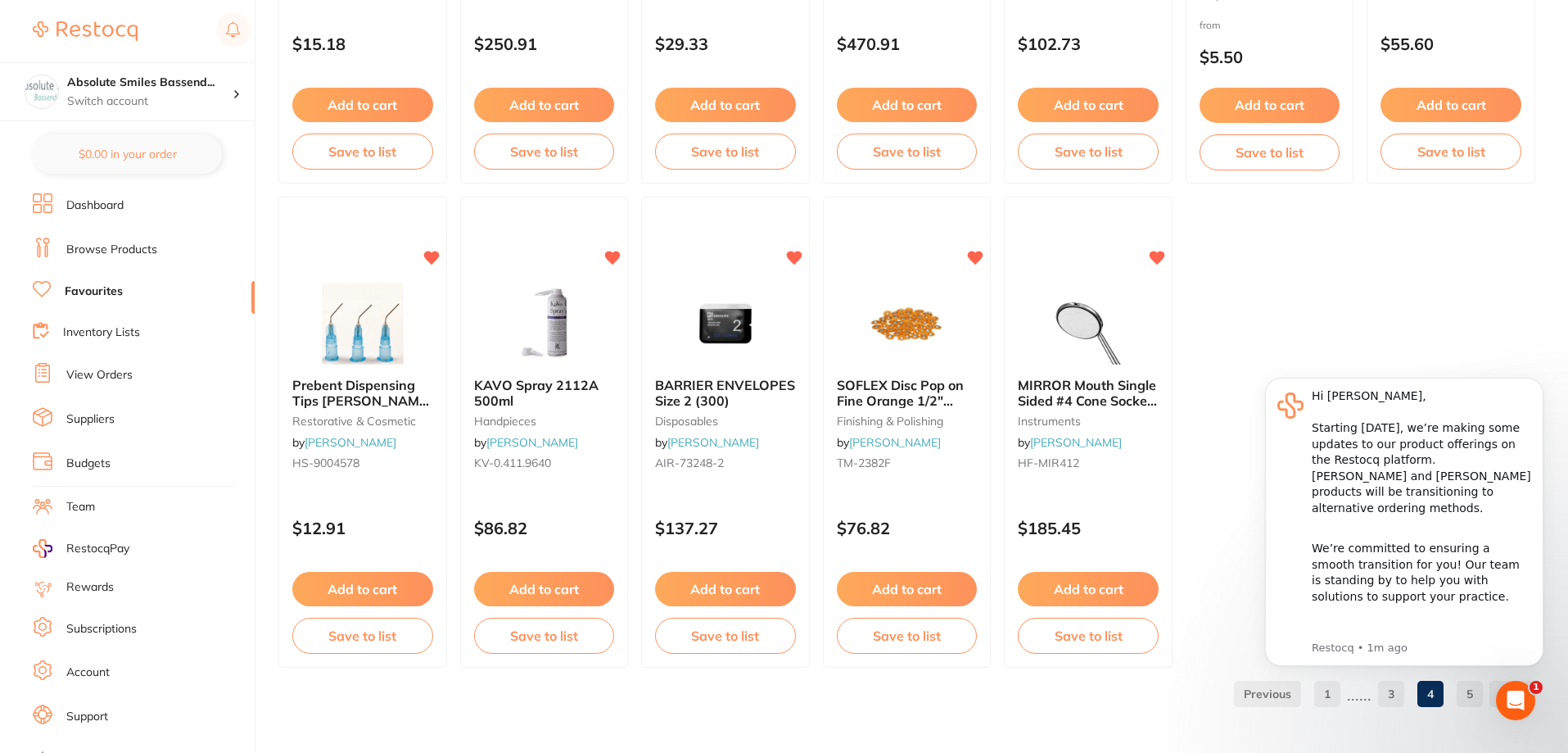
click at [1542, 384] on icon "Dismiss notification" at bounding box center [1539, 382] width 9 height 9
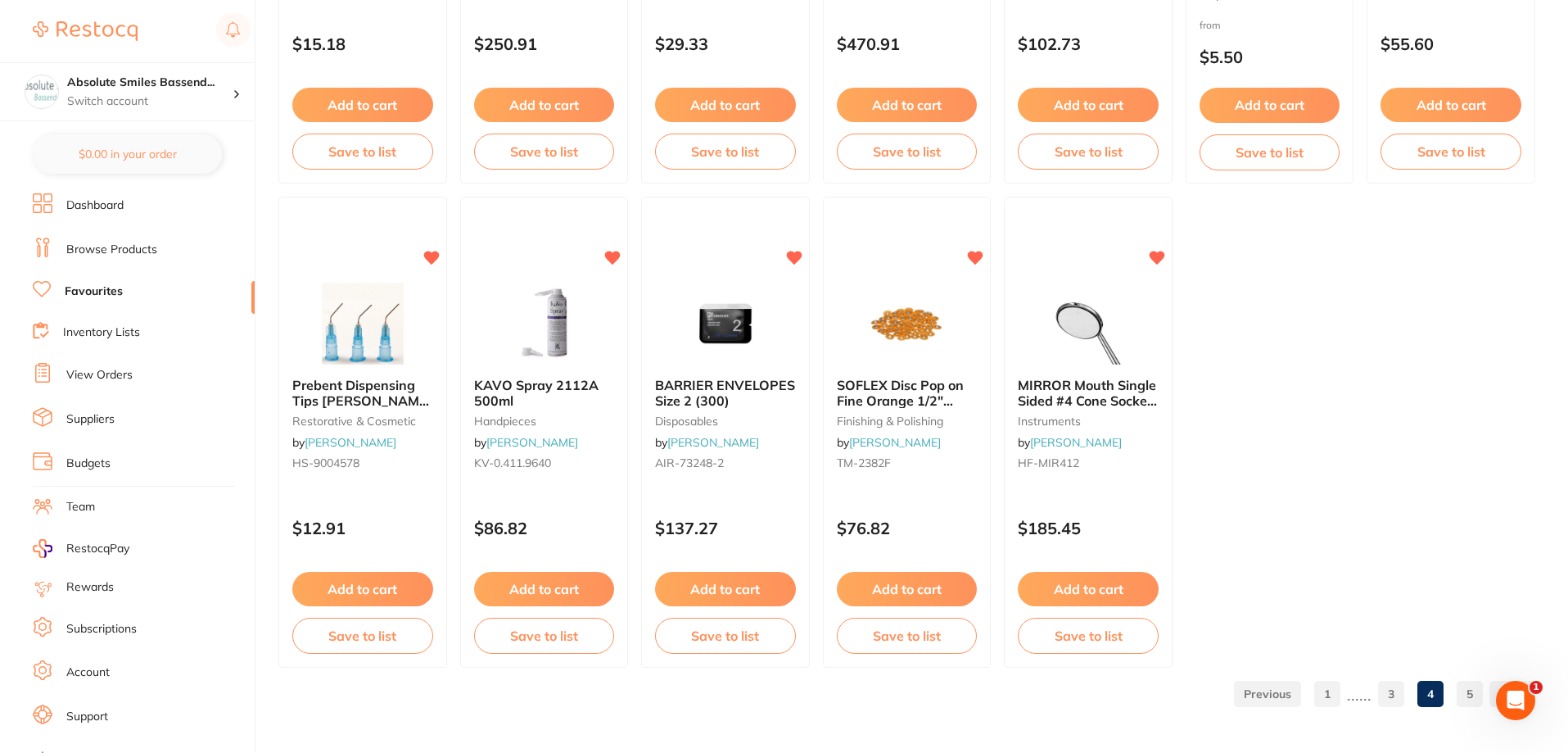
click at [1467, 681] on link "5" at bounding box center [1469, 695] width 26 height 33
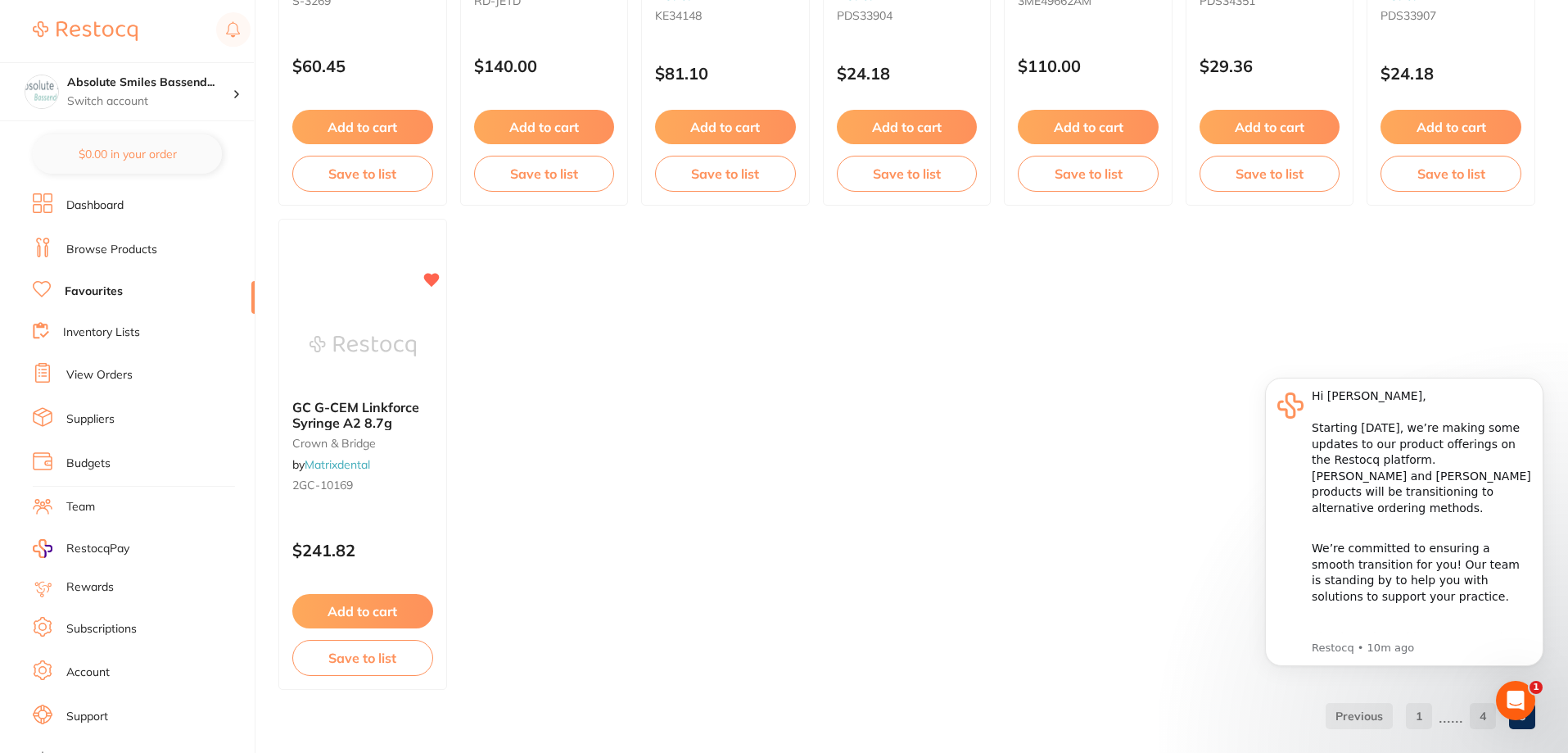
scroll to position [963, 0]
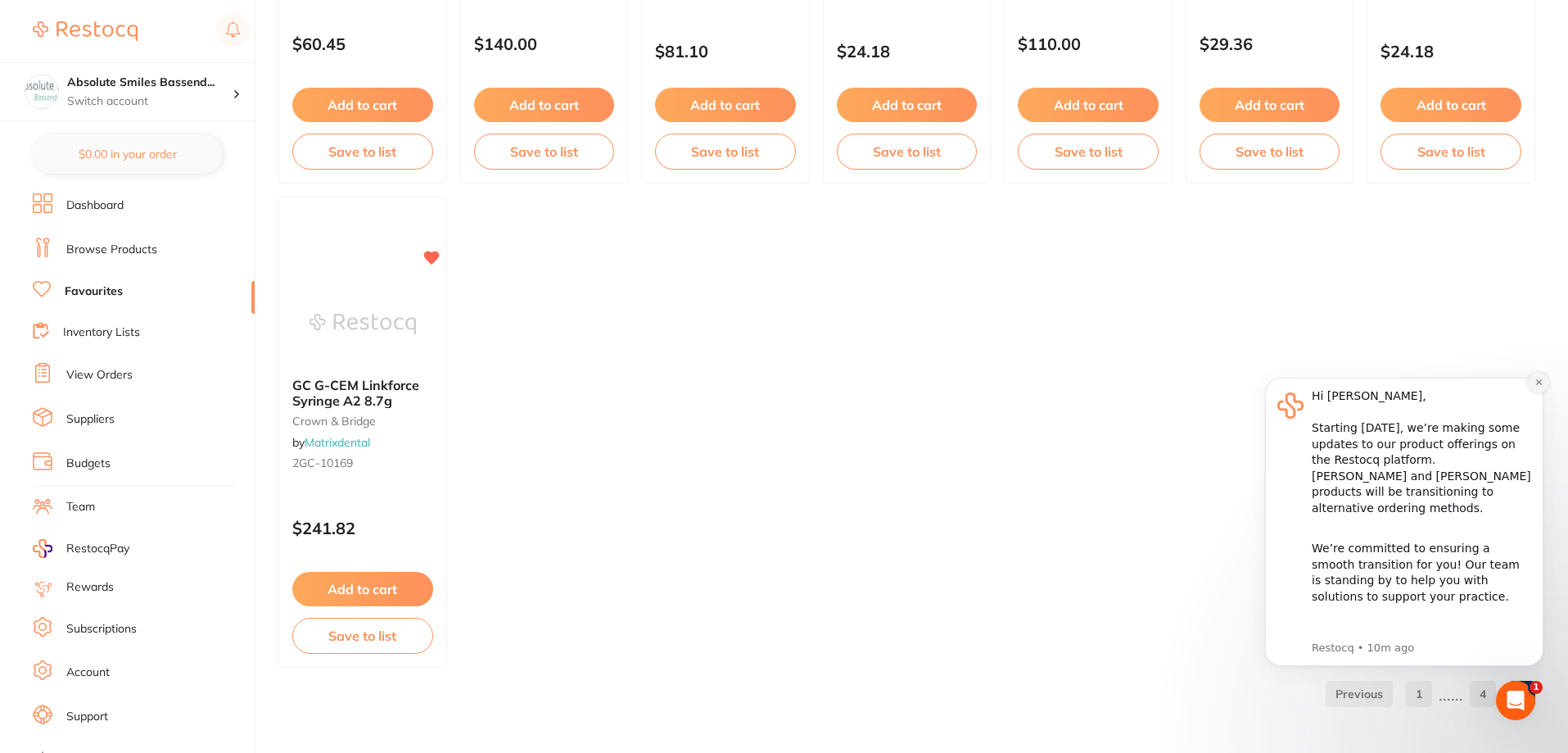
click at [1546, 384] on button "Dismiss notification" at bounding box center [1538, 382] width 21 height 21
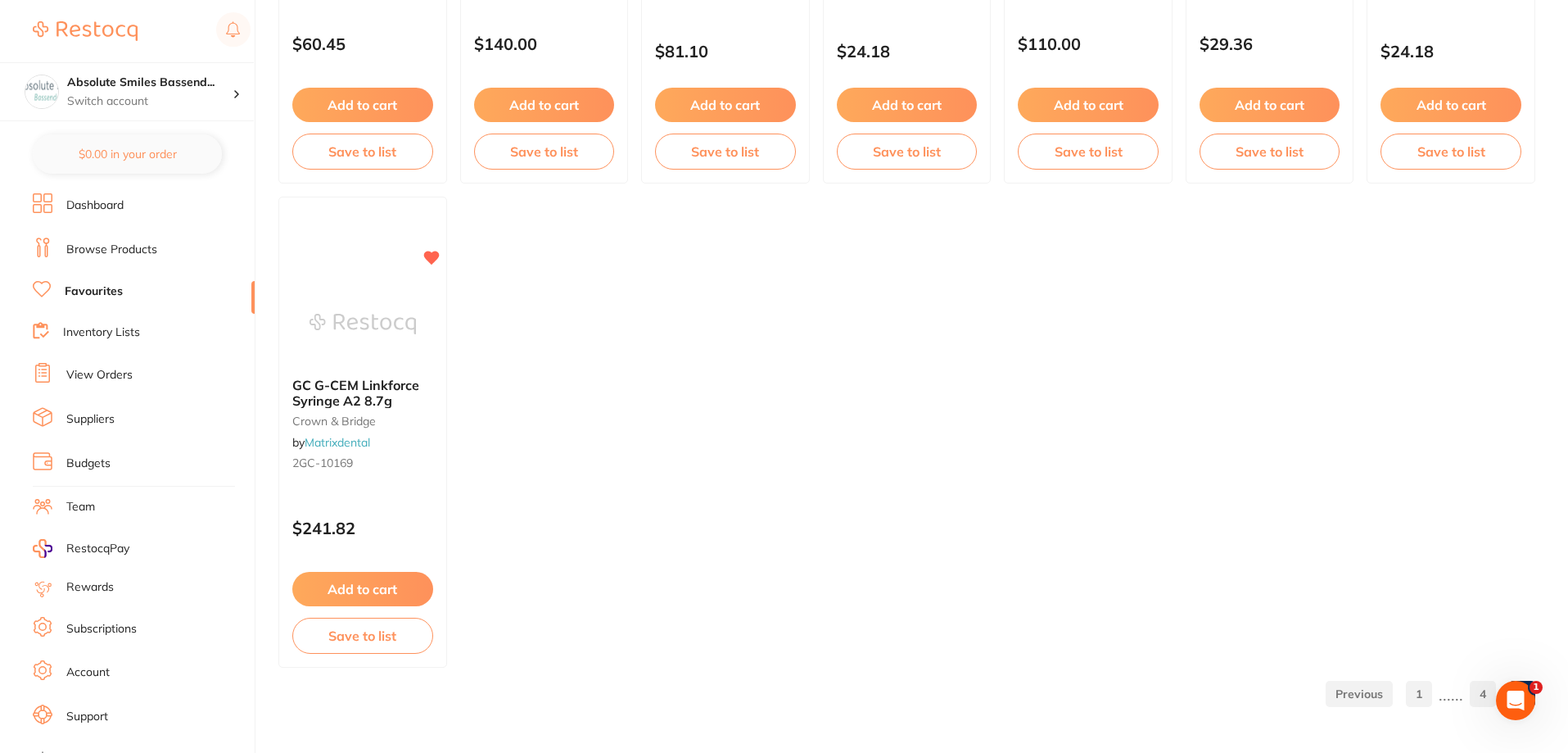
click at [1424, 690] on link "1" at bounding box center [1419, 695] width 26 height 33
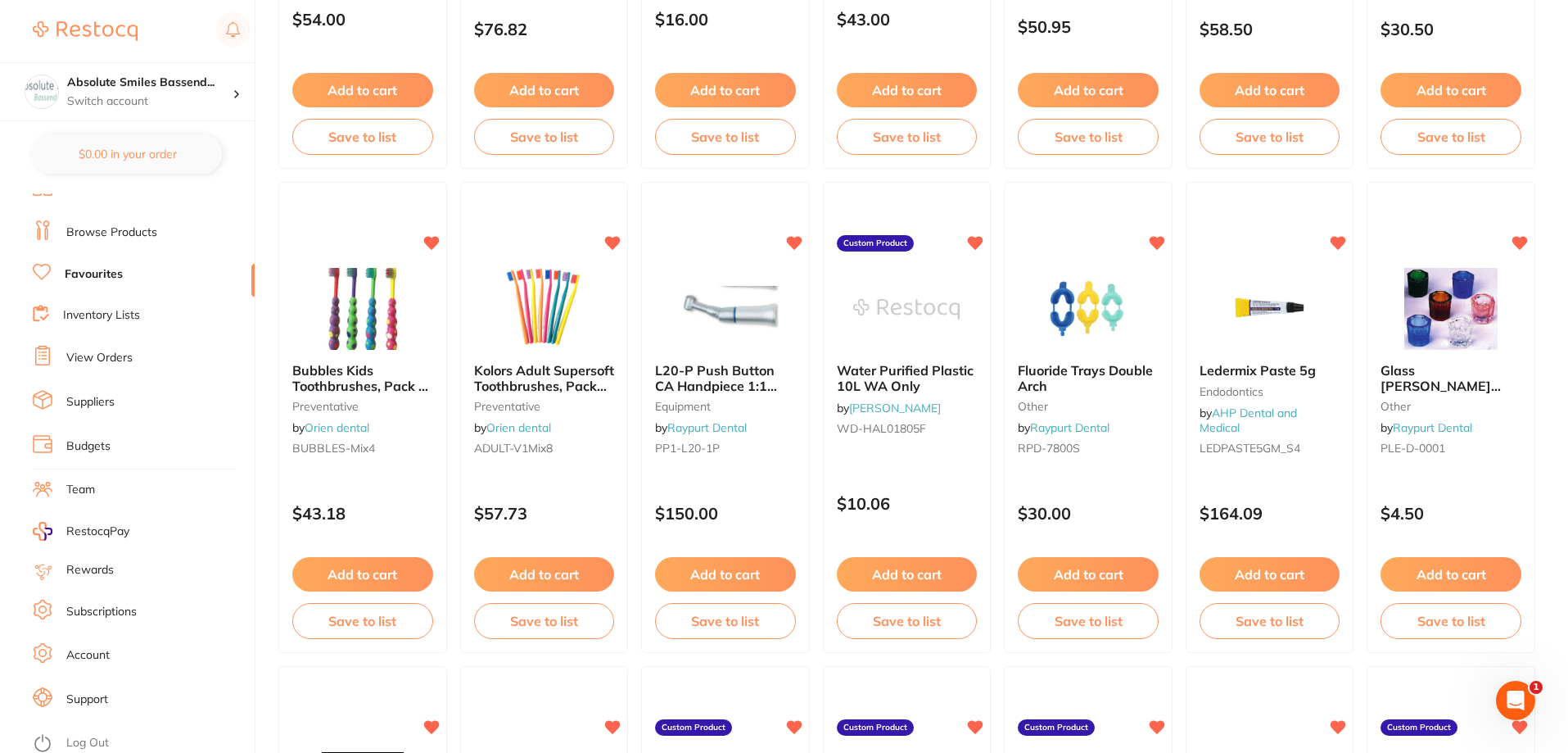
scroll to position [21, 0]
click at [87, 394] on link "Suppliers" at bounding box center [90, 398] width 48 height 17
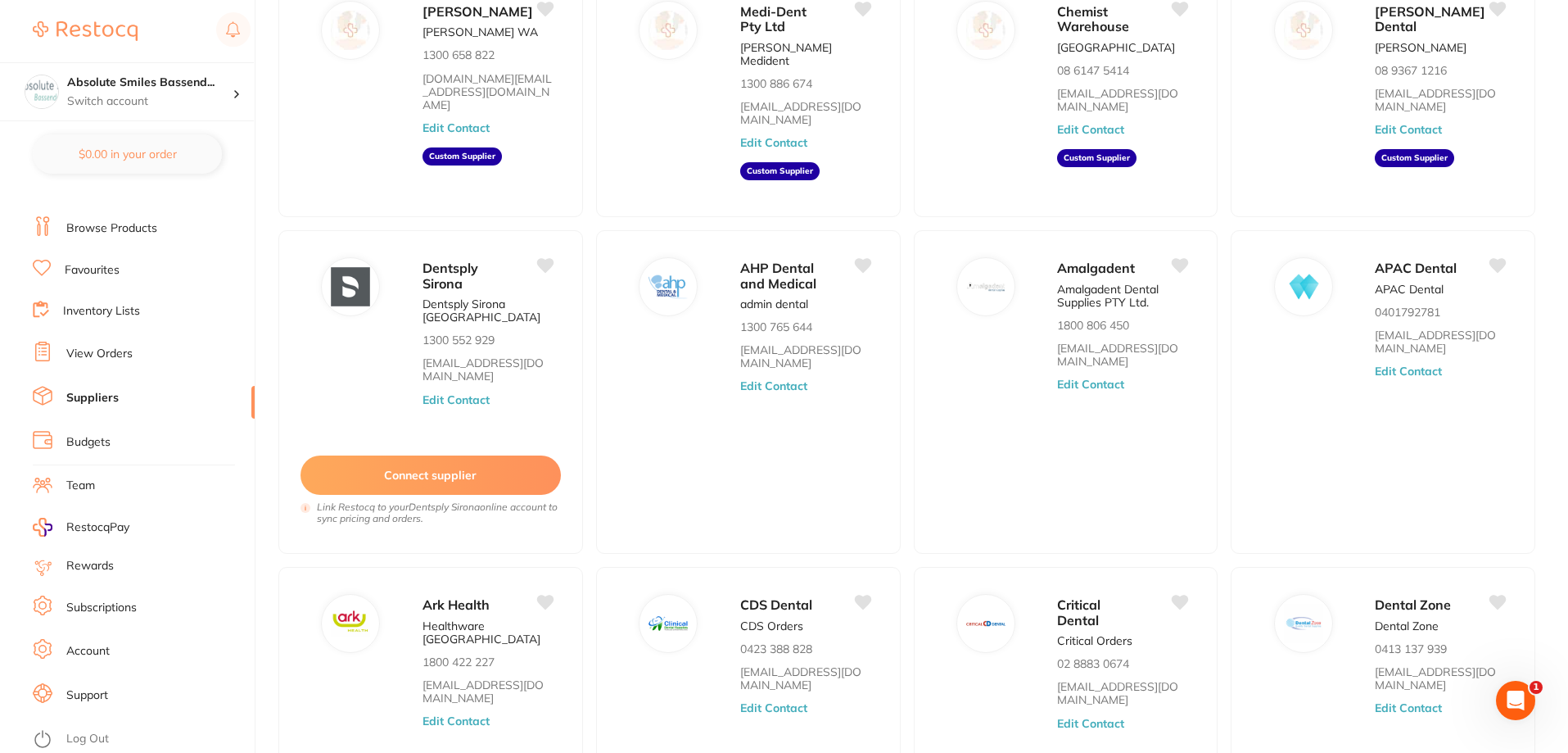
scroll to position [276, 0]
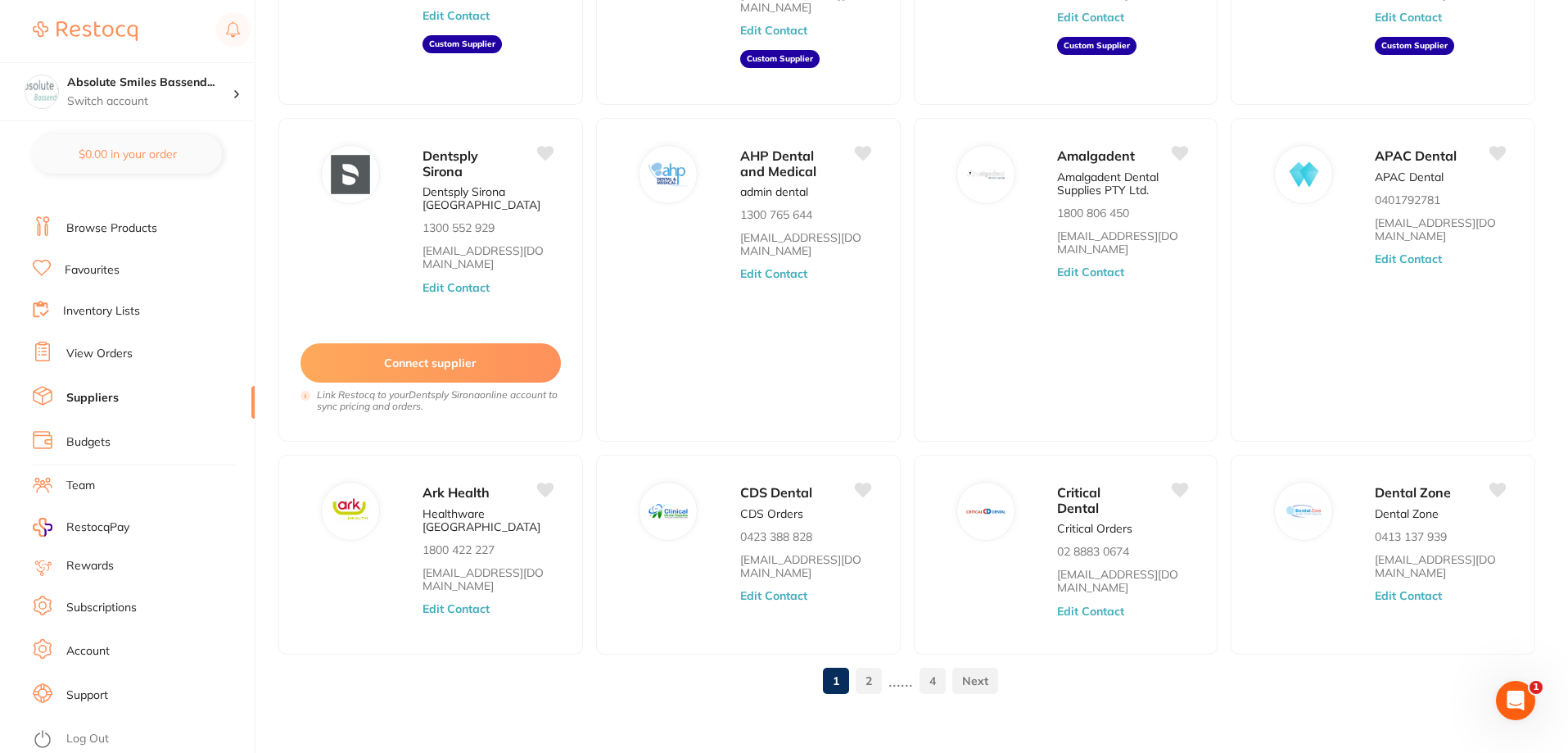
click at [859, 665] on link "2" at bounding box center [869, 681] width 26 height 33
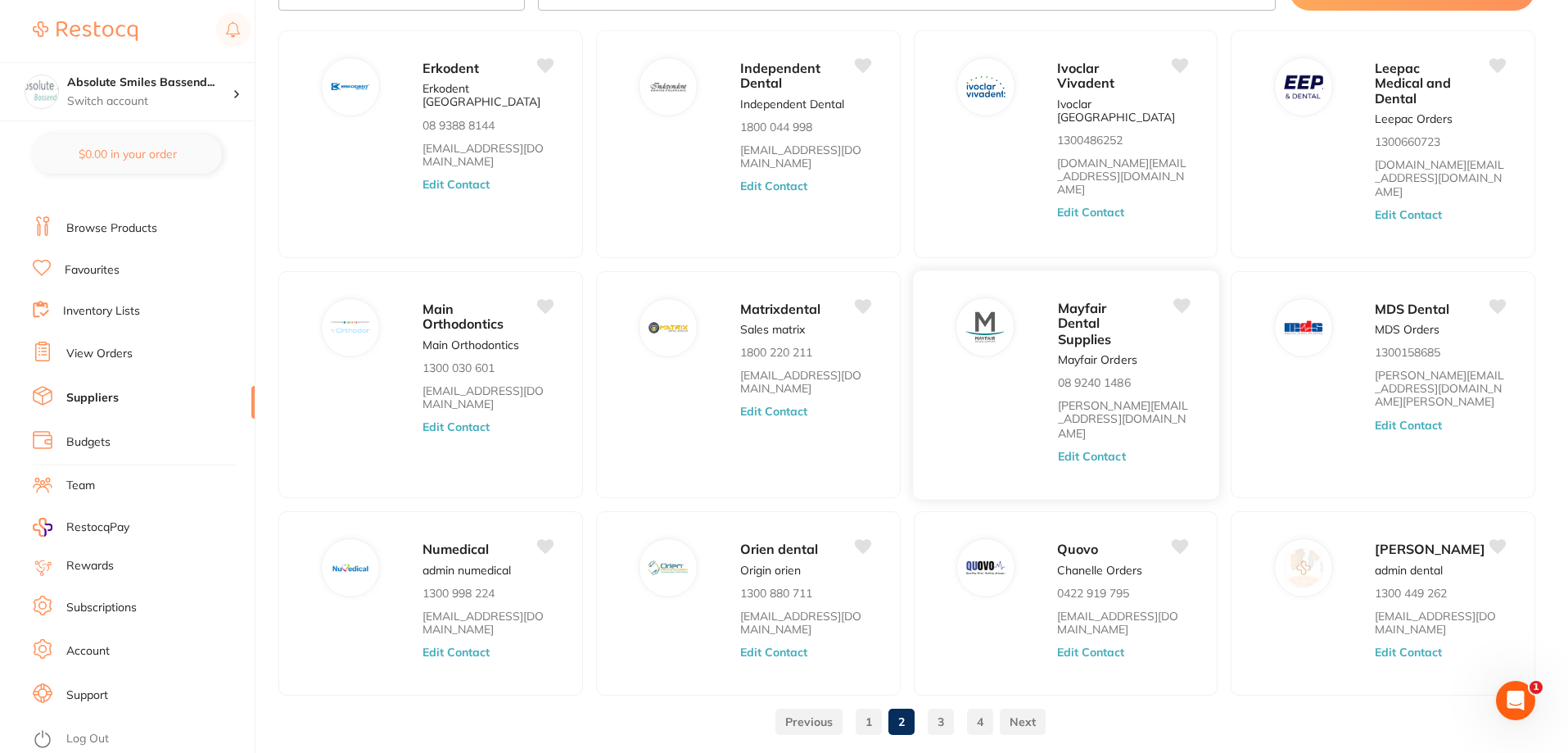
scroll to position [109, 0]
click at [939, 704] on link "3" at bounding box center [941, 721] width 26 height 33
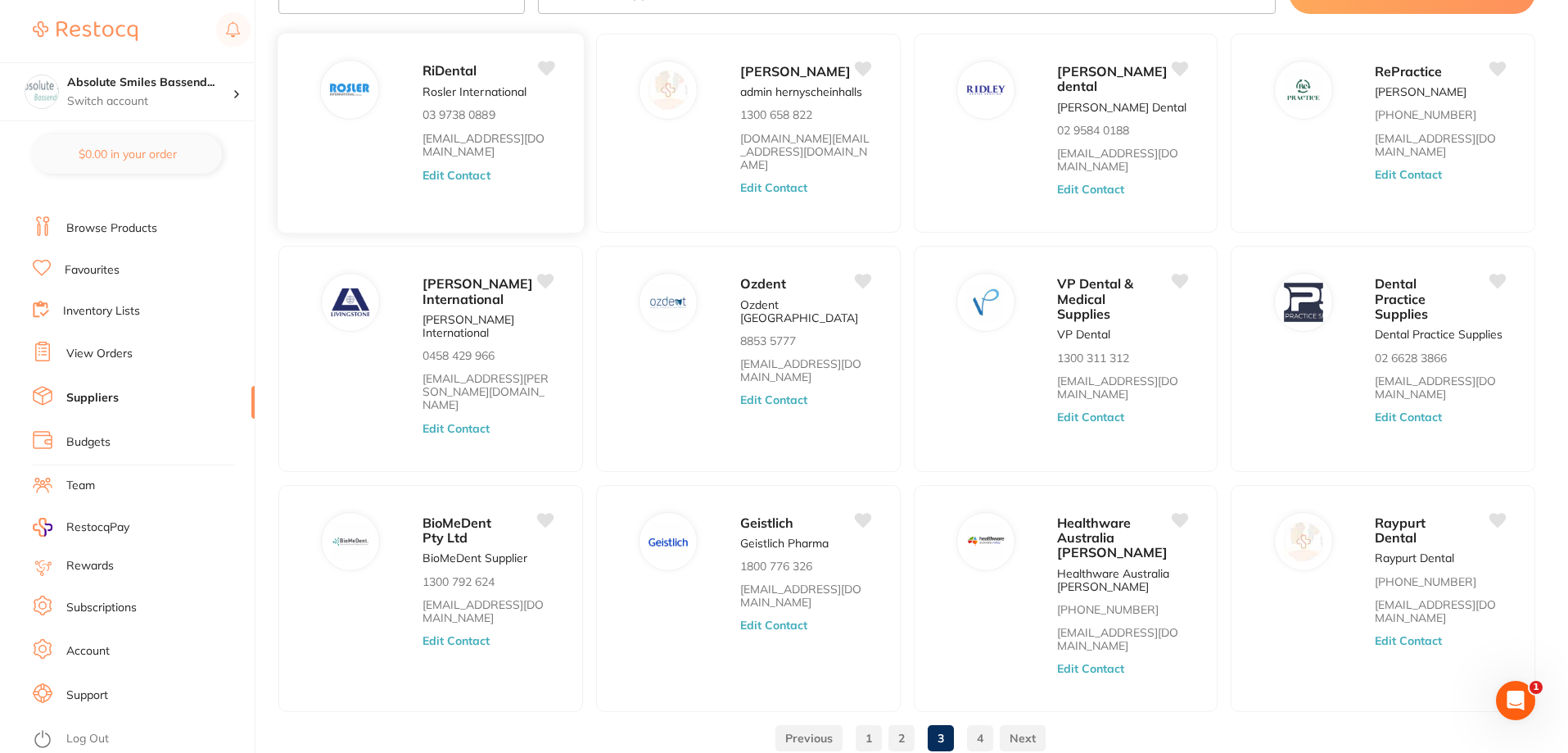
scroll to position [164, 0]
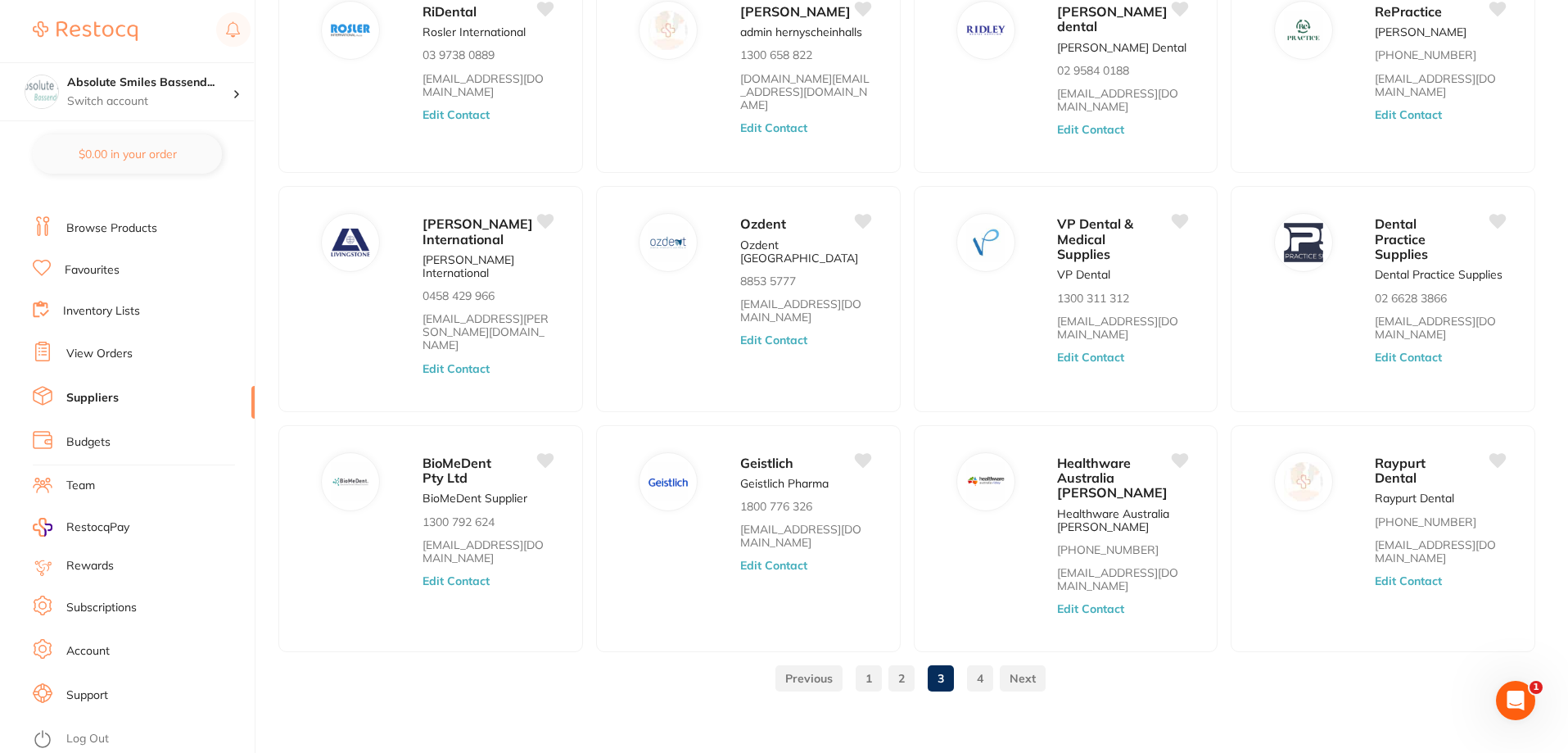
click at [1019, 667] on link at bounding box center [1022, 679] width 46 height 33
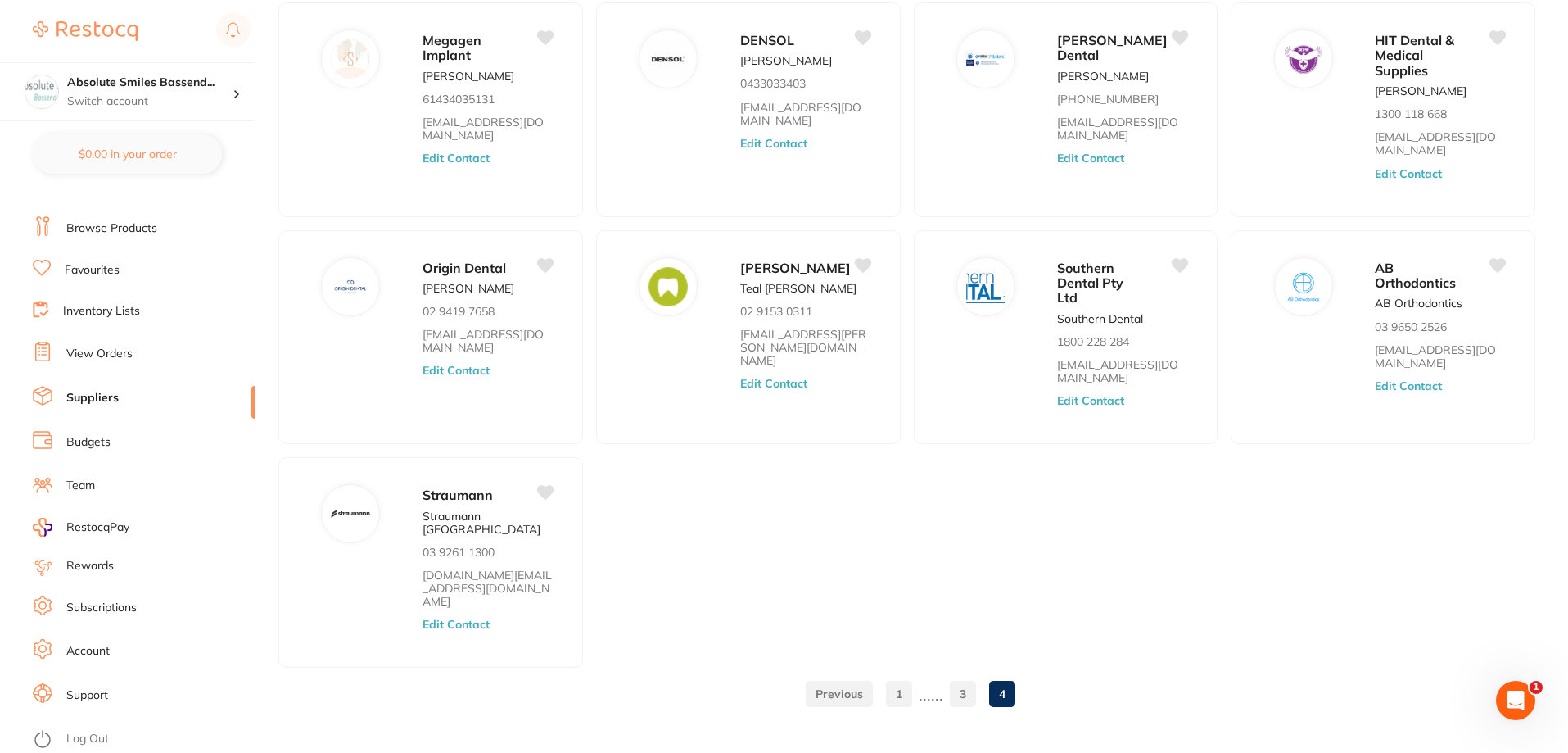
scroll to position [0, 0]
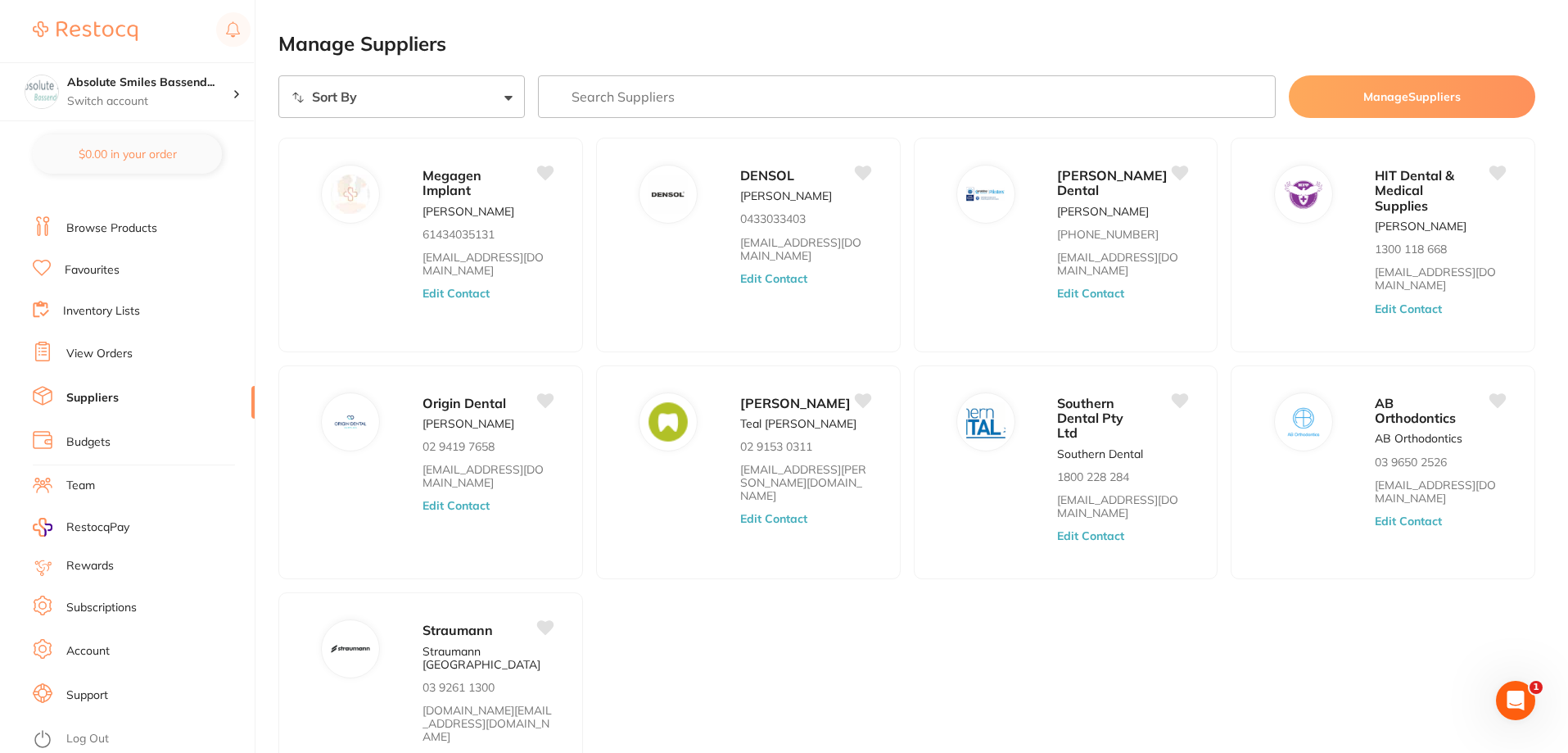
click at [112, 362] on li "View Orders" at bounding box center [144, 354] width 222 height 24
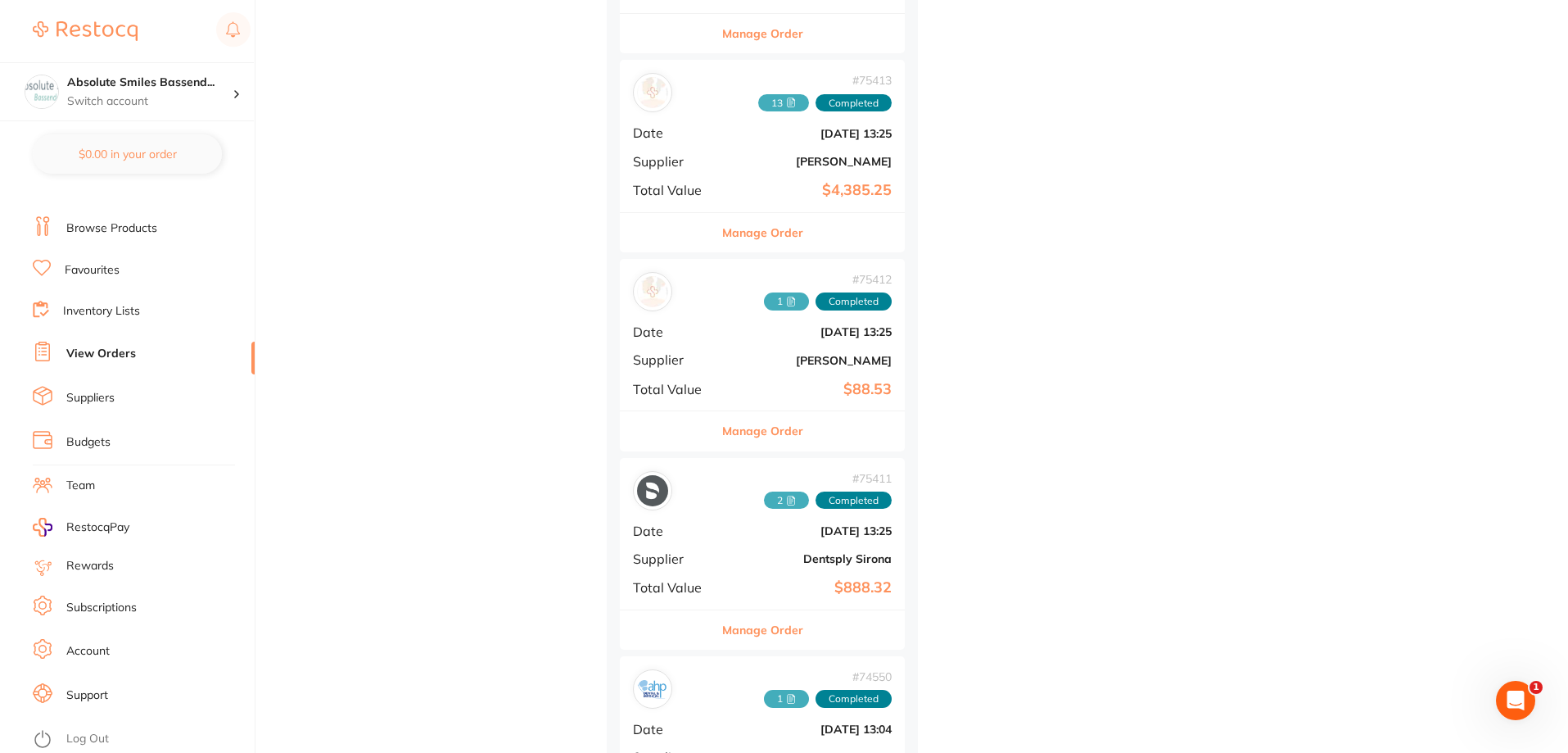
scroll to position [18761, 0]
